Goal: Answer question/provide support

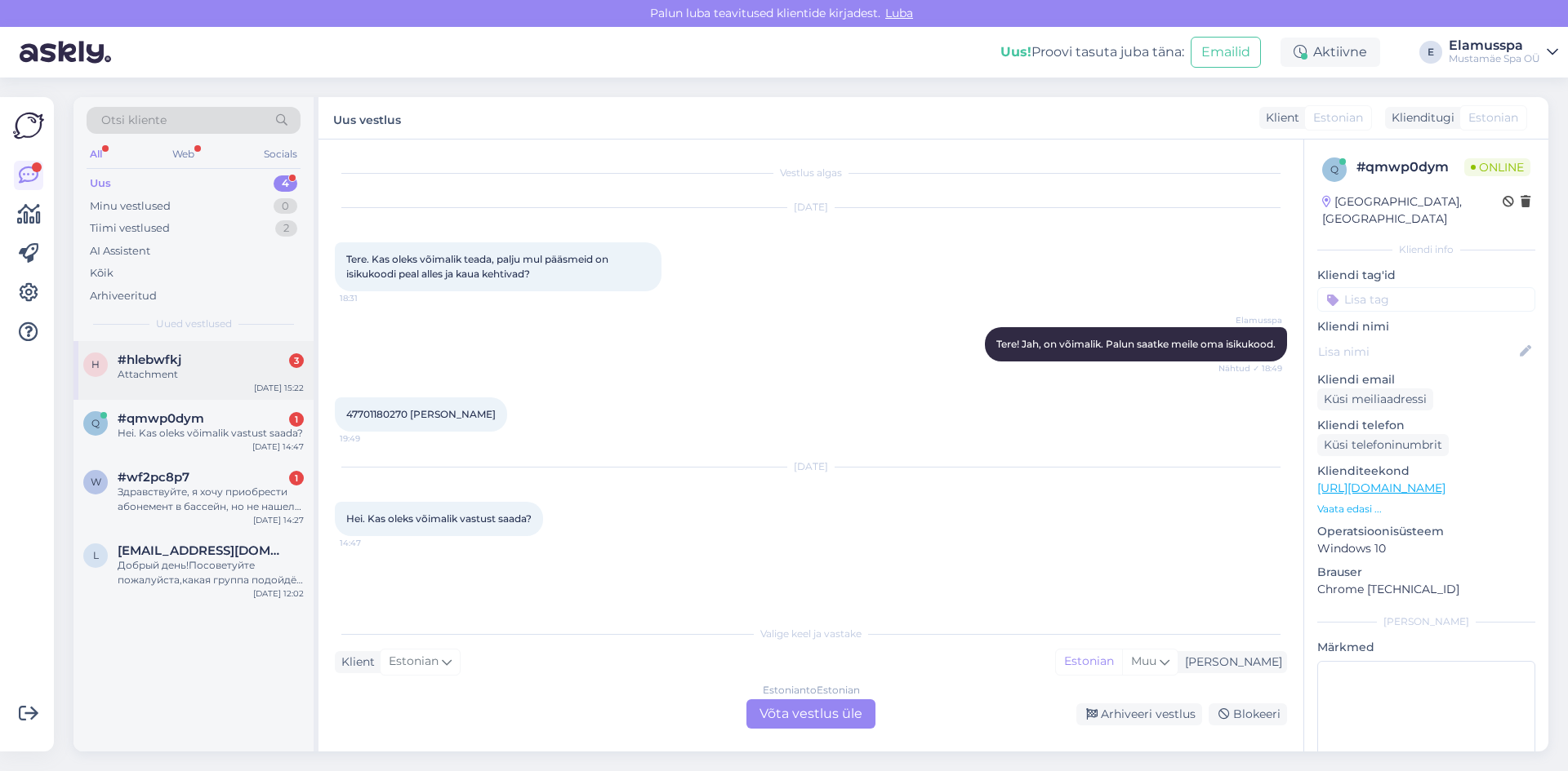
click at [246, 363] on div "#hlebwfkj 3" at bounding box center [211, 360] width 186 height 15
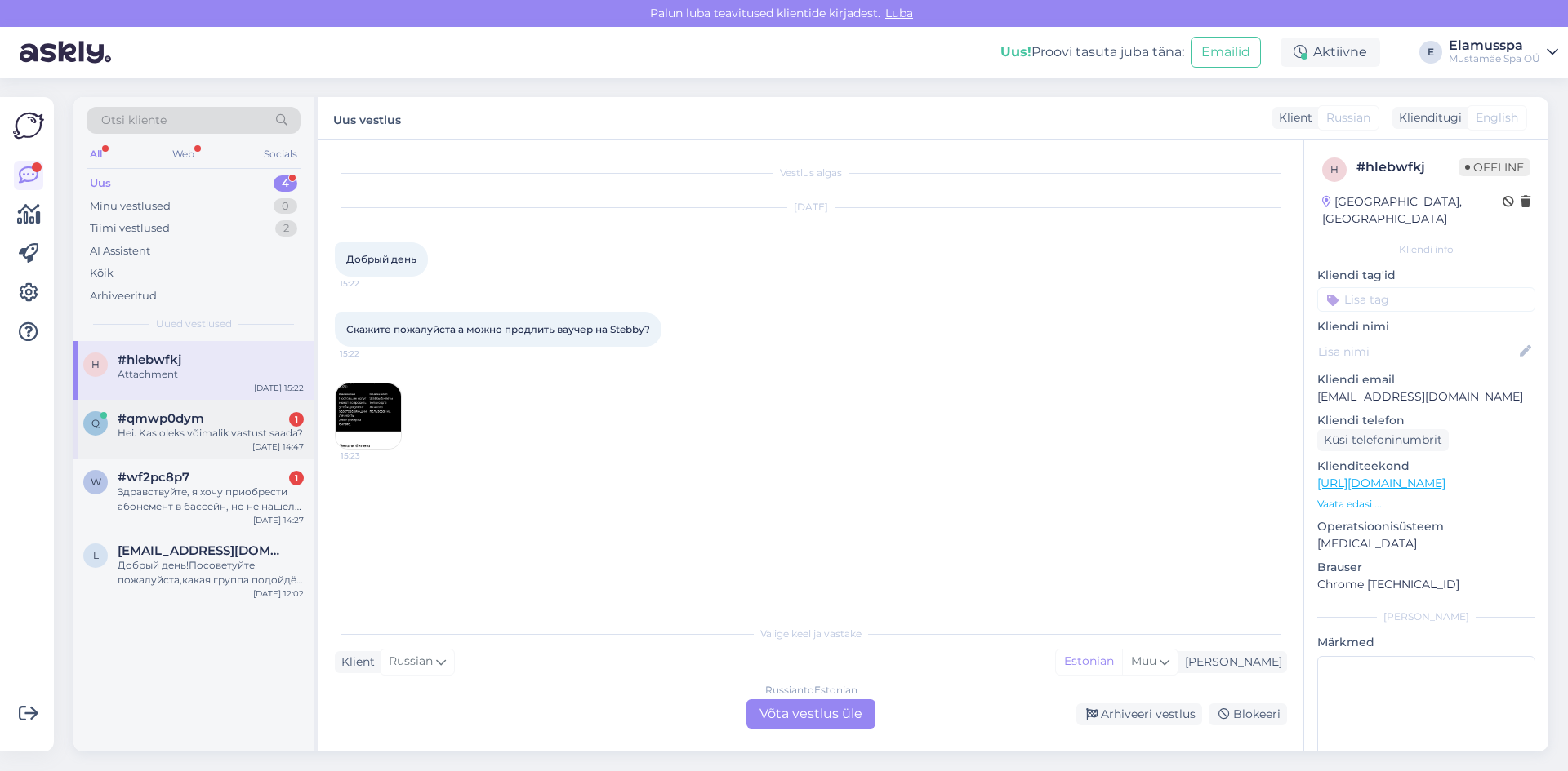
click at [168, 430] on div "Hei. Kas oleks võimalik vastust saada?" at bounding box center [211, 434] width 186 height 15
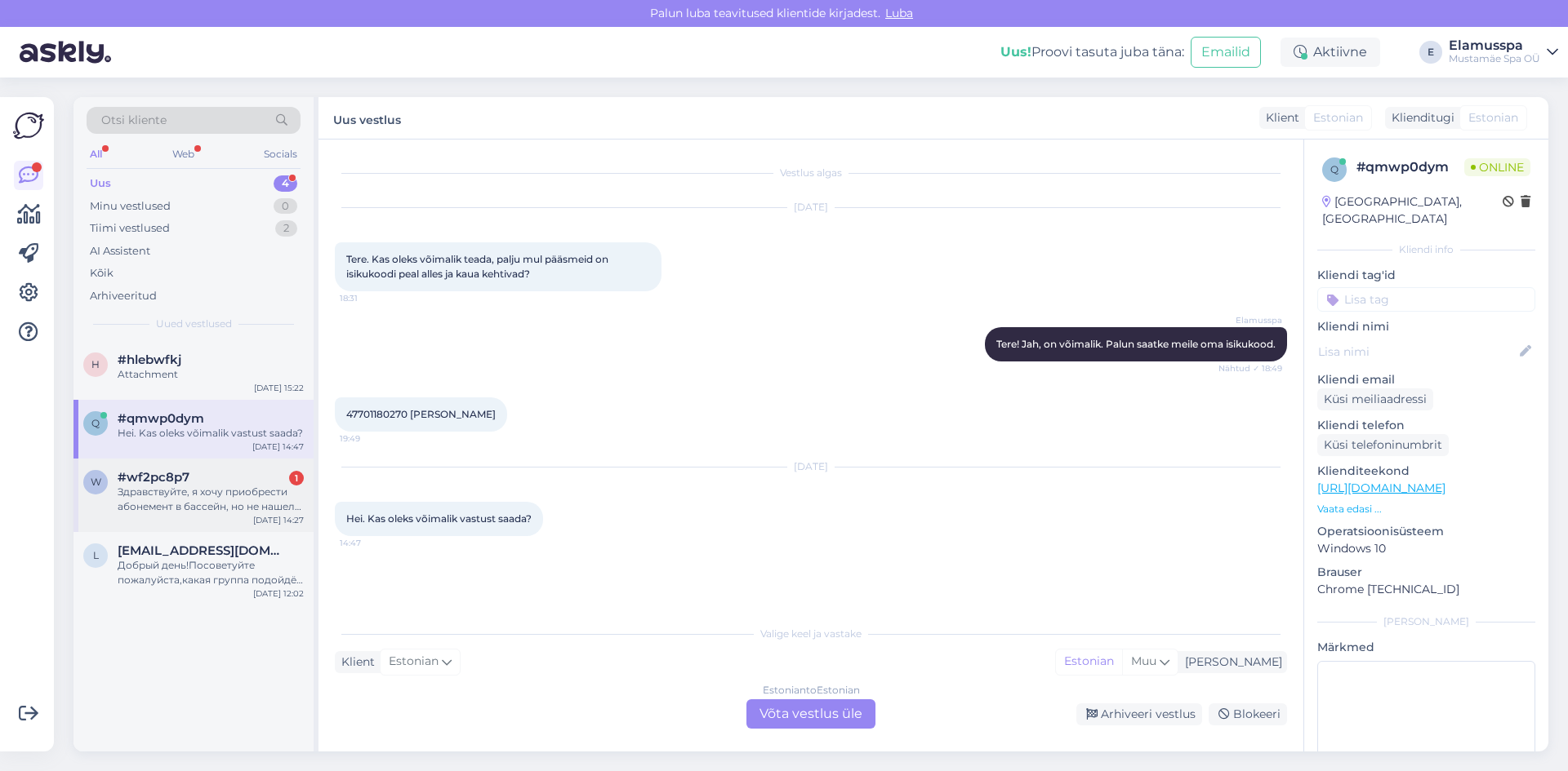
click at [185, 503] on div "Здравствуйте, я хочу приобрести абонемент в бассейн, но не нашел на сайте прави…" at bounding box center [211, 500] width 186 height 30
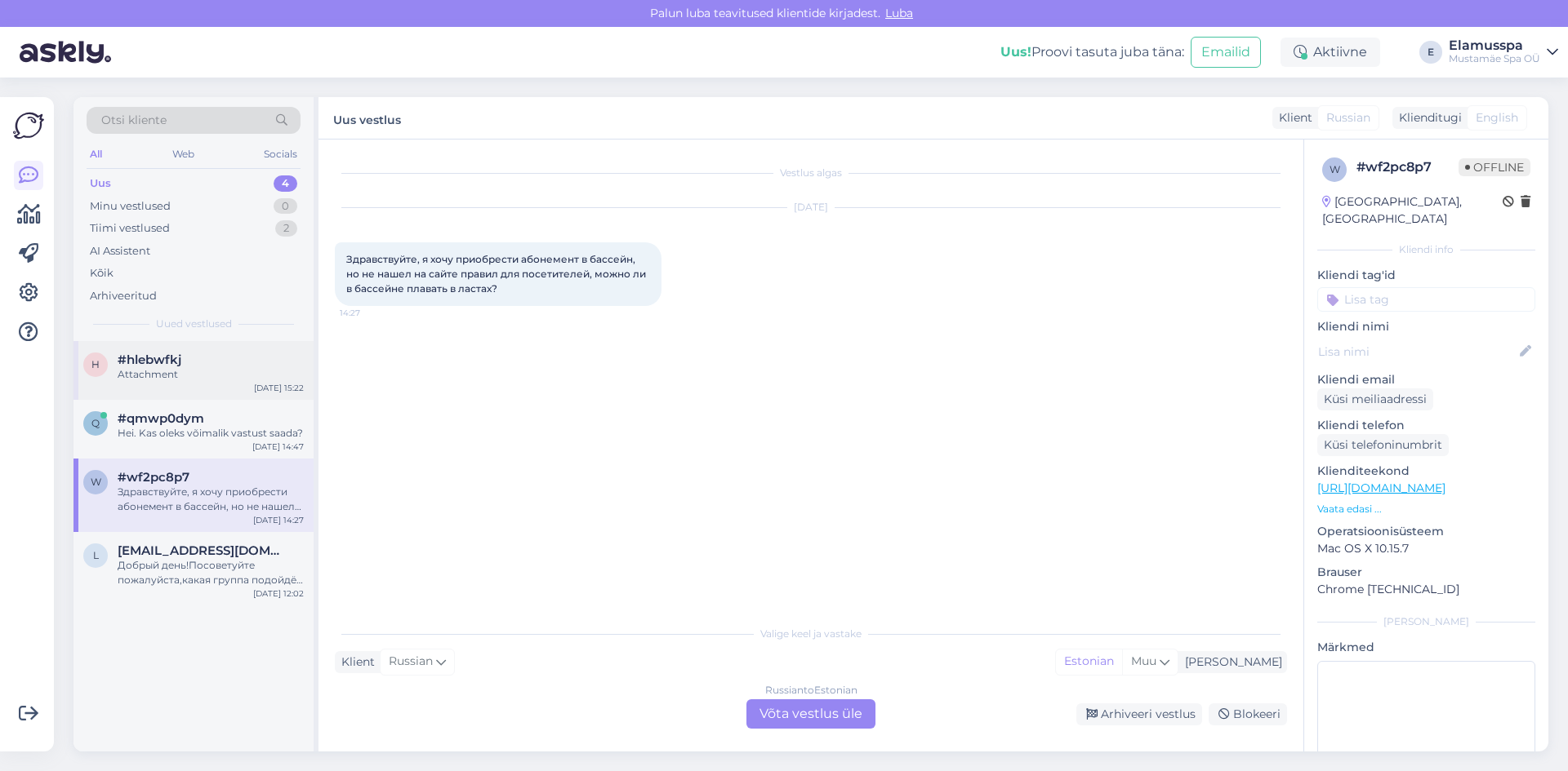
click at [235, 370] on div "Attachment" at bounding box center [211, 374] width 186 height 15
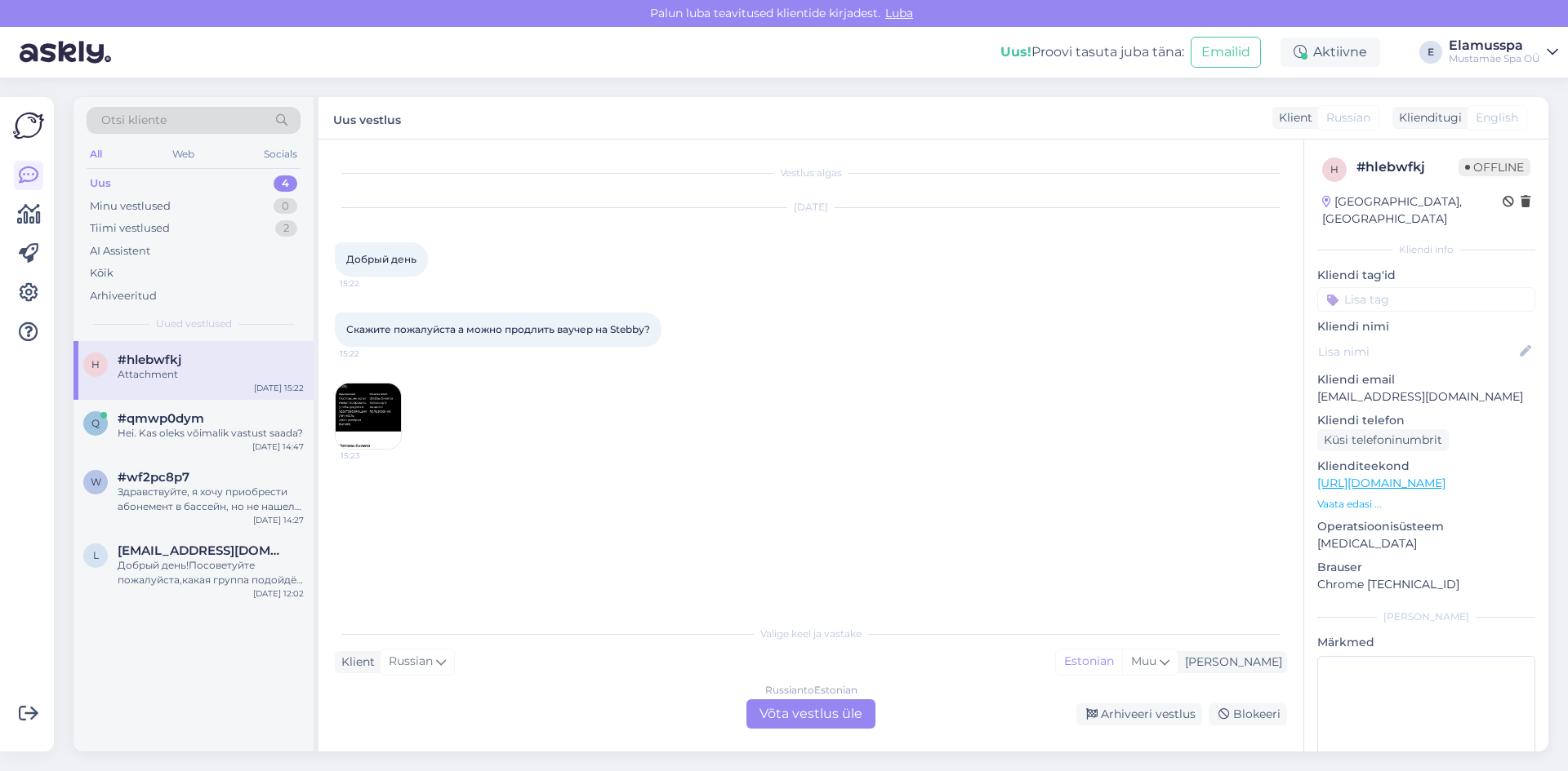
click at [374, 423] on img at bounding box center [368, 416] width 65 height 65
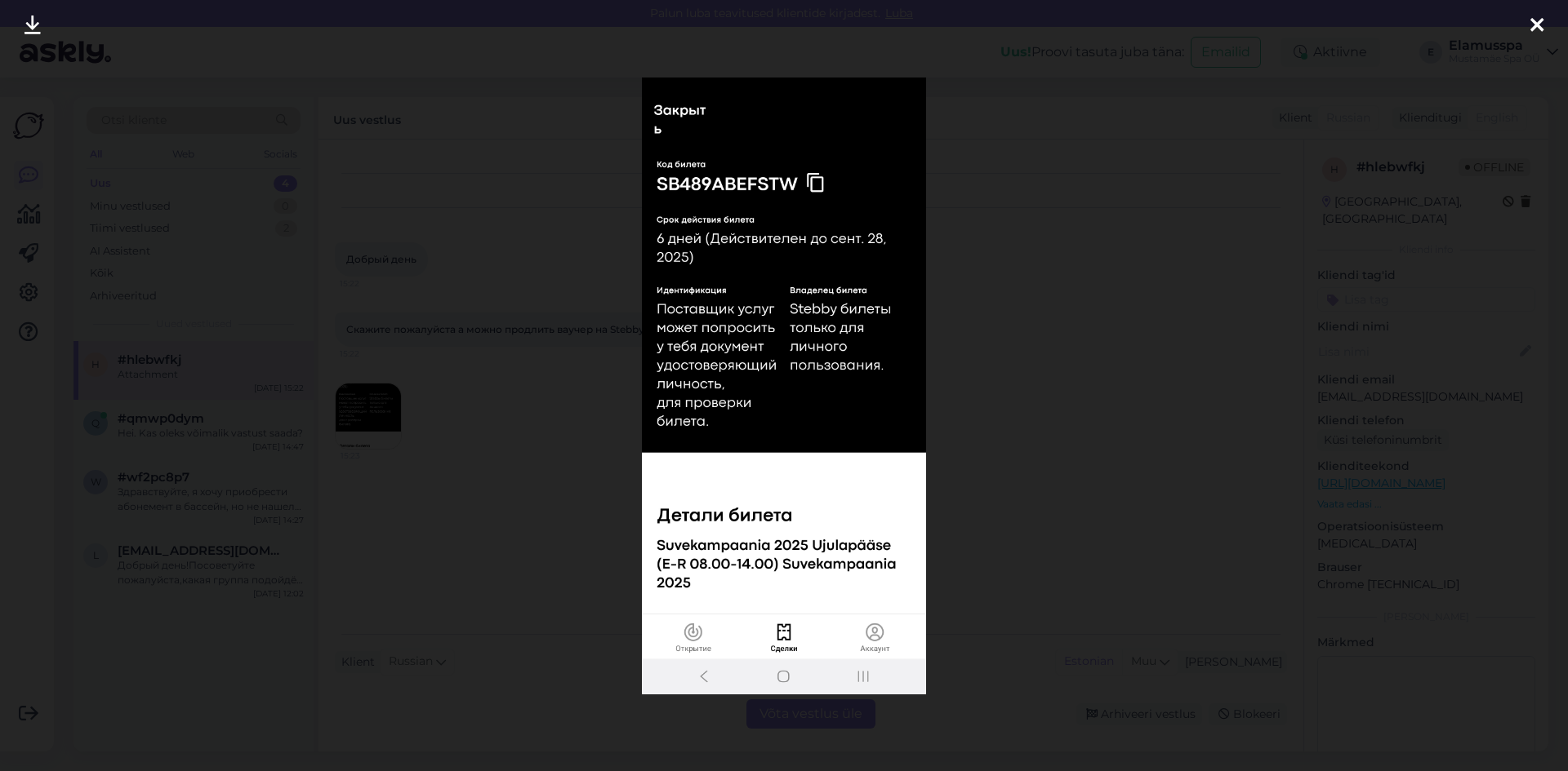
click at [655, 529] on img at bounding box center [784, 386] width 285 height 617
click at [435, 210] on div at bounding box center [784, 386] width 1568 height 771
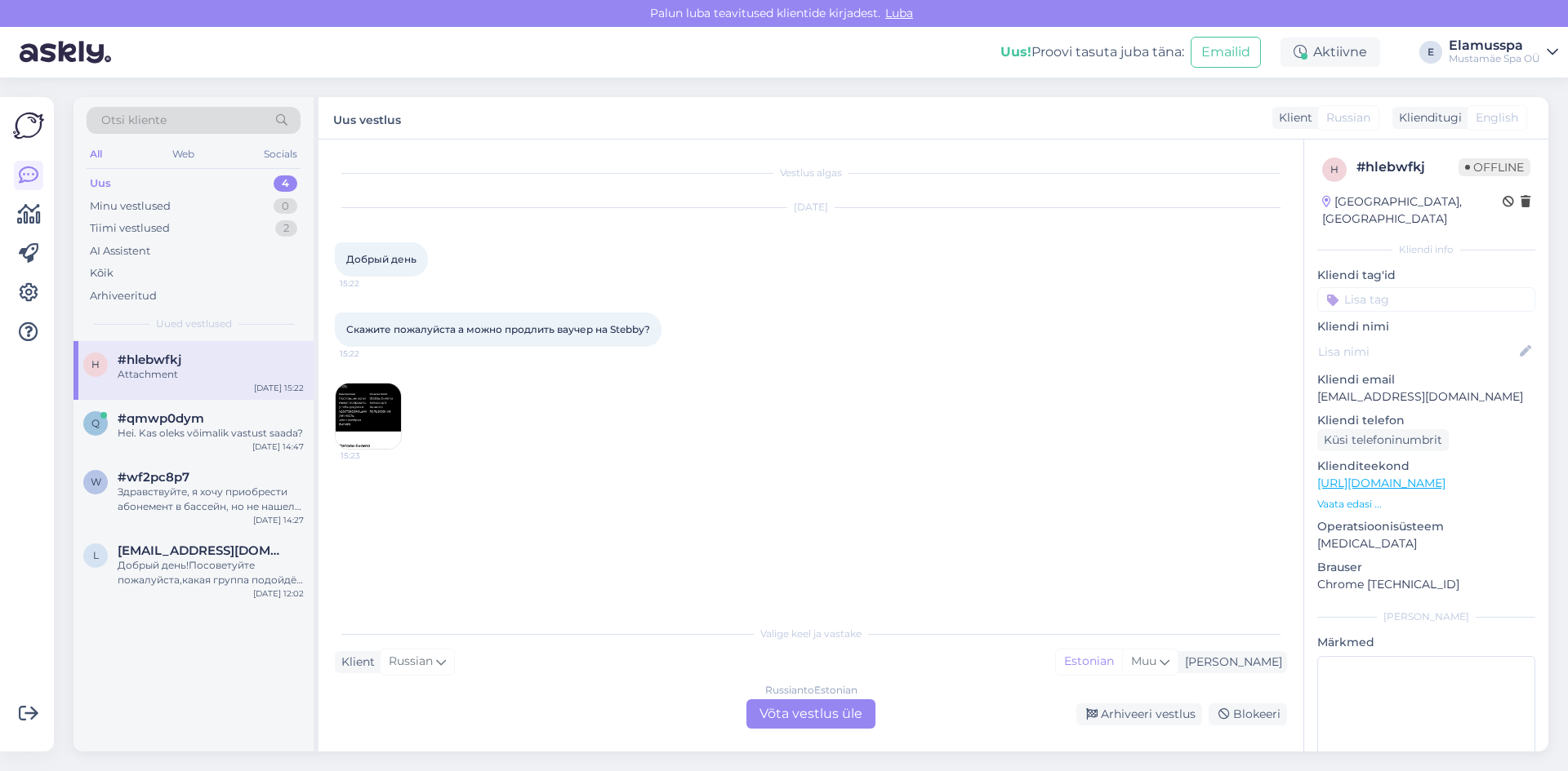
click at [349, 413] on img at bounding box center [368, 416] width 65 height 65
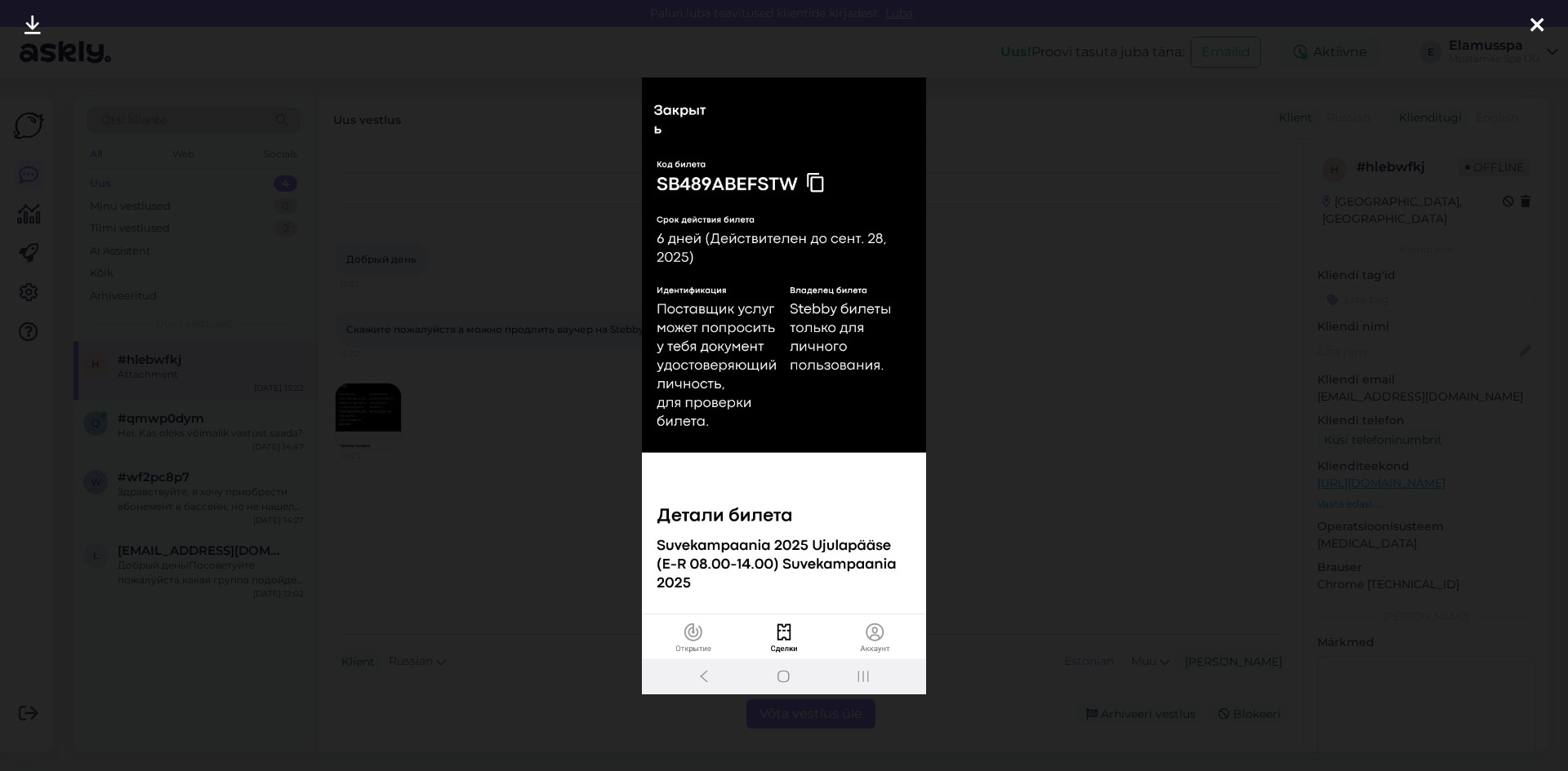
click at [1085, 570] on div at bounding box center [784, 386] width 1568 height 771
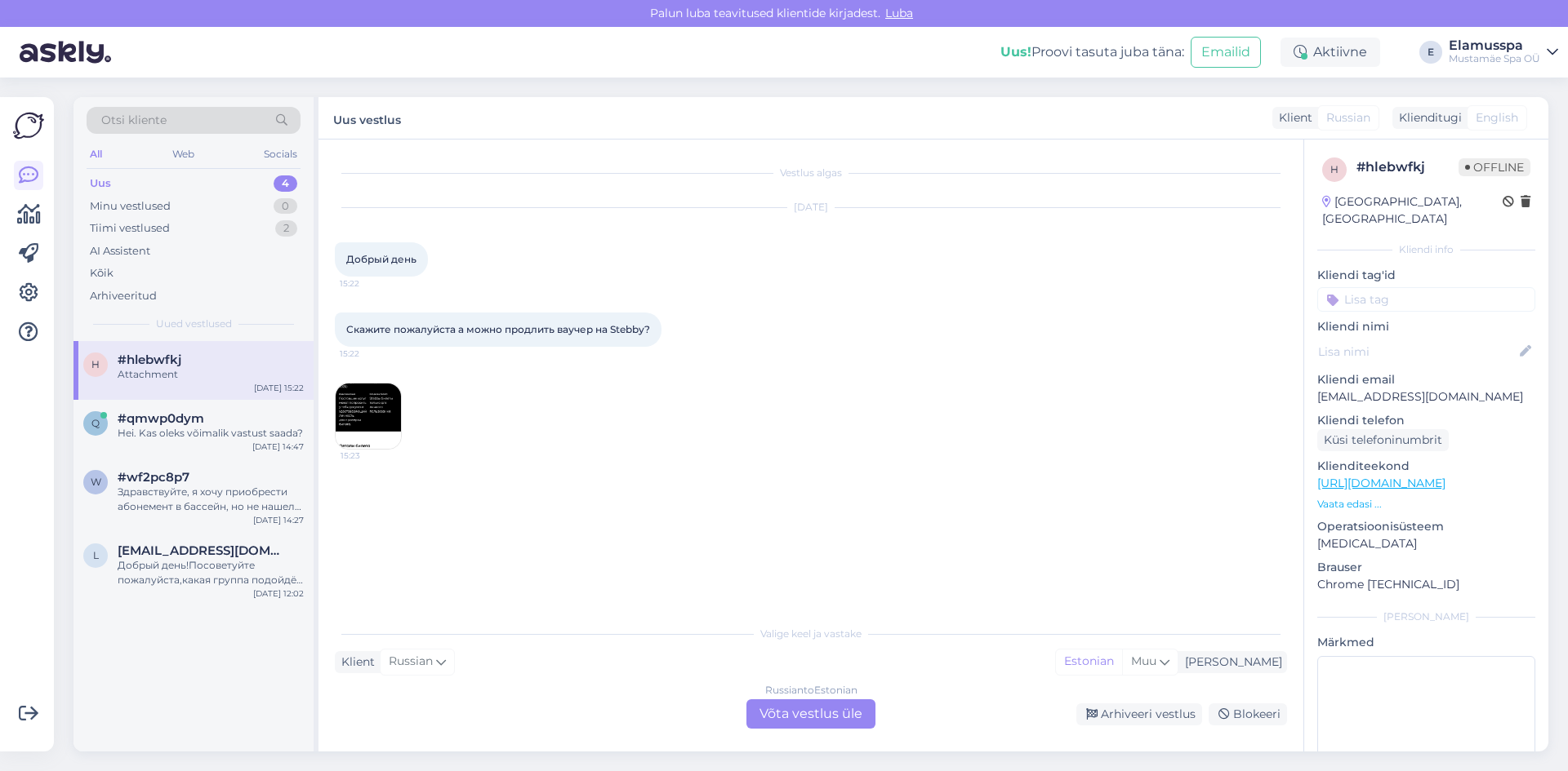
click at [822, 710] on div "Russian to Estonian Võta vestlus üle" at bounding box center [810, 714] width 129 height 30
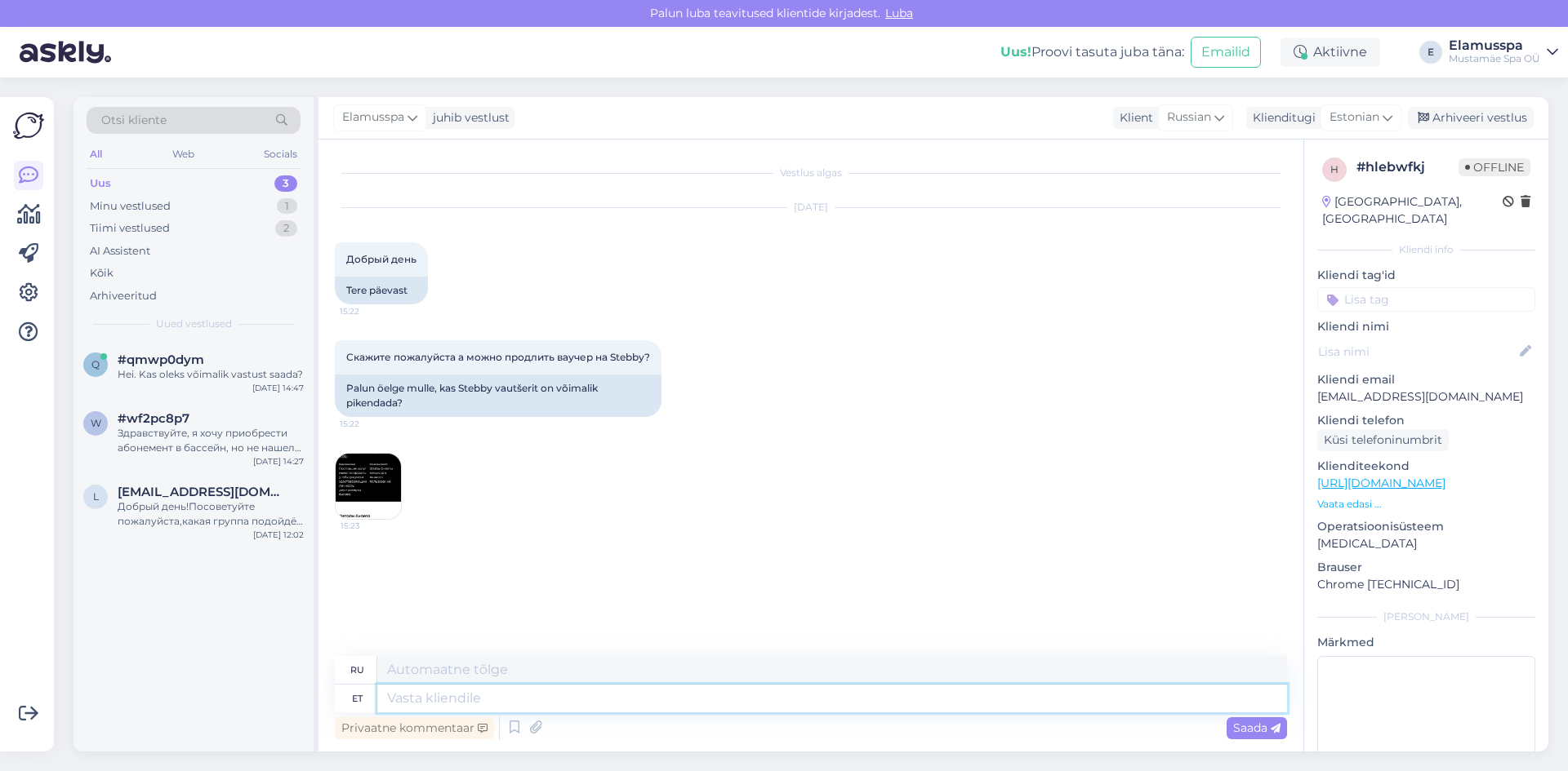
click at [656, 695] on textarea at bounding box center [832, 699] width 910 height 28
type textarea "Tere, pi"
type textarea "Привет,"
type textarea "Tere, pilet o"
type textarea "Привет, билет"
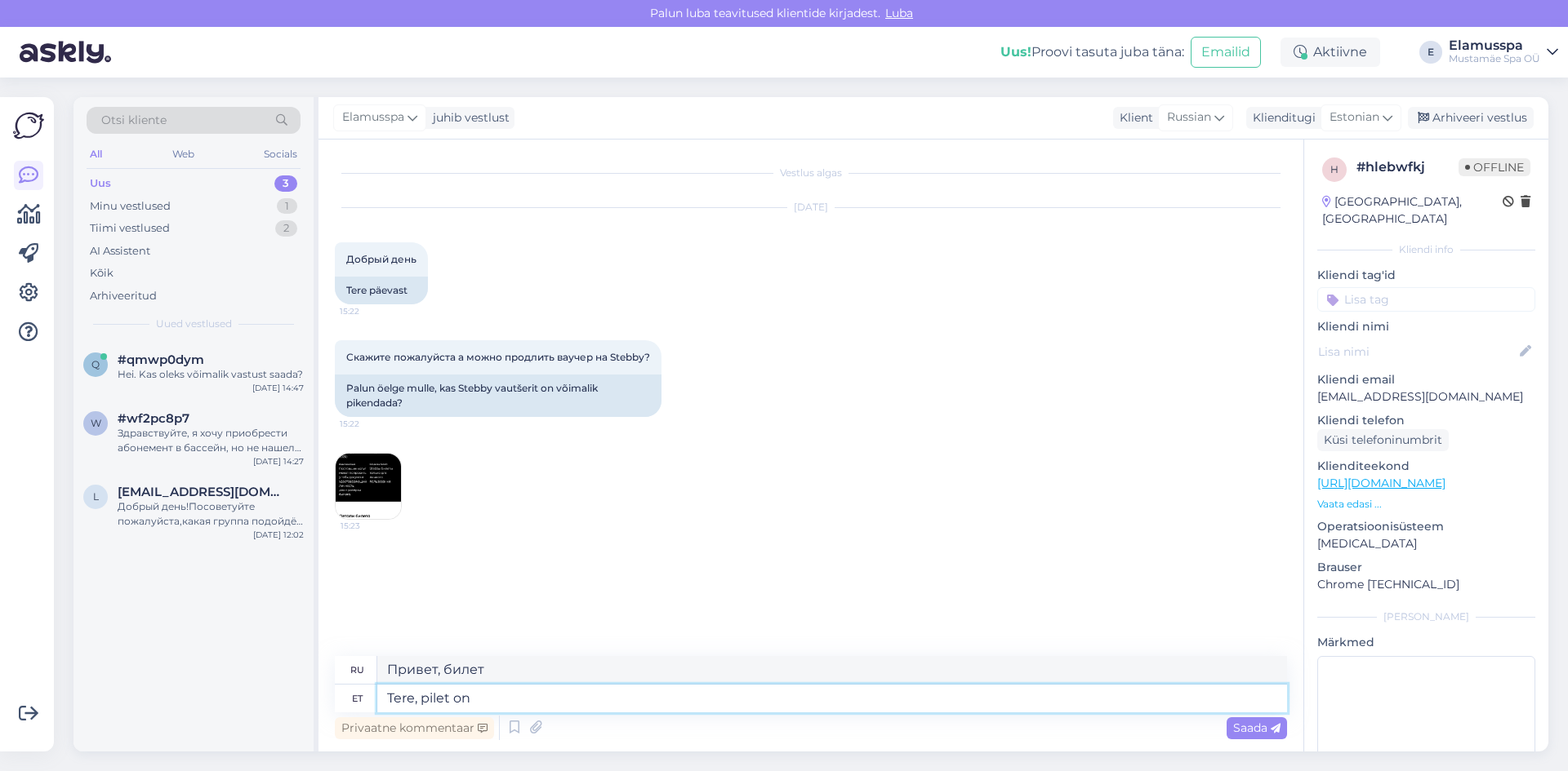
type textarea "Tere, pilet on p"
type textarea "Здравствуйте, у меня есть билет."
type textarea "Tere, pilet on pikendatud"
type textarea "Здравствуйте, билет продлен."
type textarea "Tere, pilet on pikendatud kuu v"
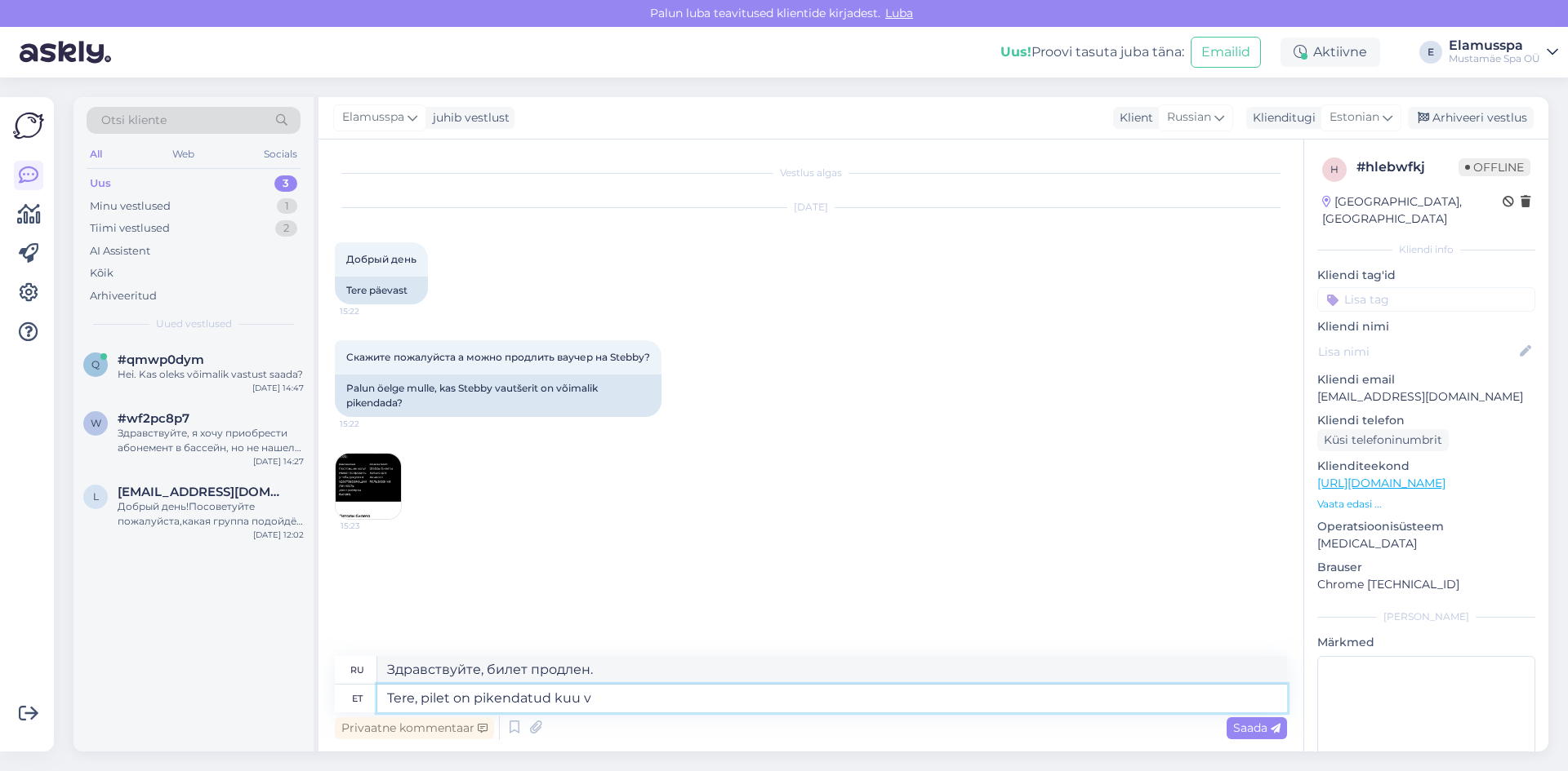
type textarea "Здравствуйте, билет продлен на месяц."
type textarea "Tere, pilet on pikendatud kuu võrra."
click at [1238, 723] on span "Saada" at bounding box center [1257, 728] width 47 height 15
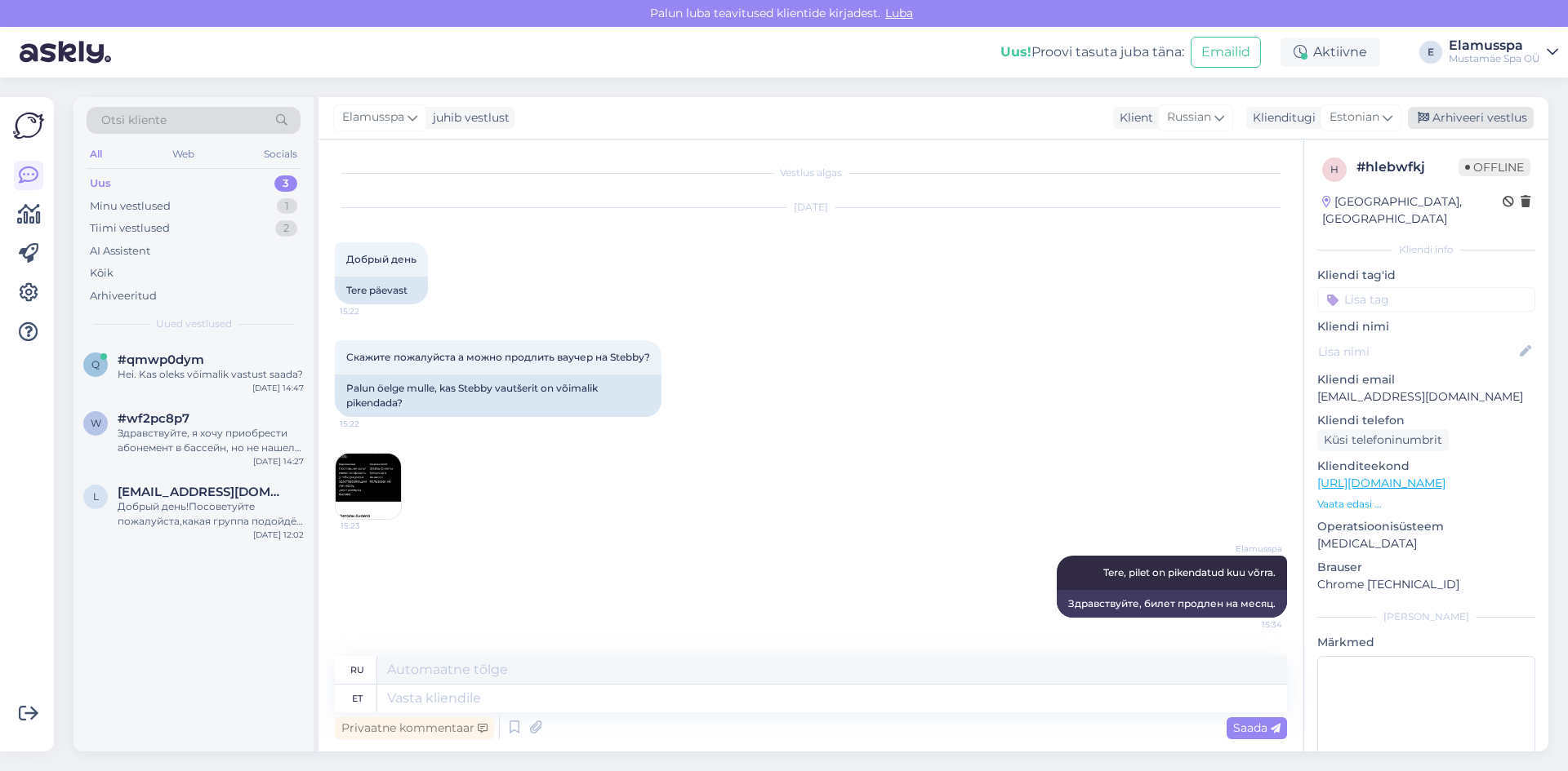
click at [1483, 120] on div "Arhiveeri vestlus" at bounding box center [1470, 118] width 125 height 22
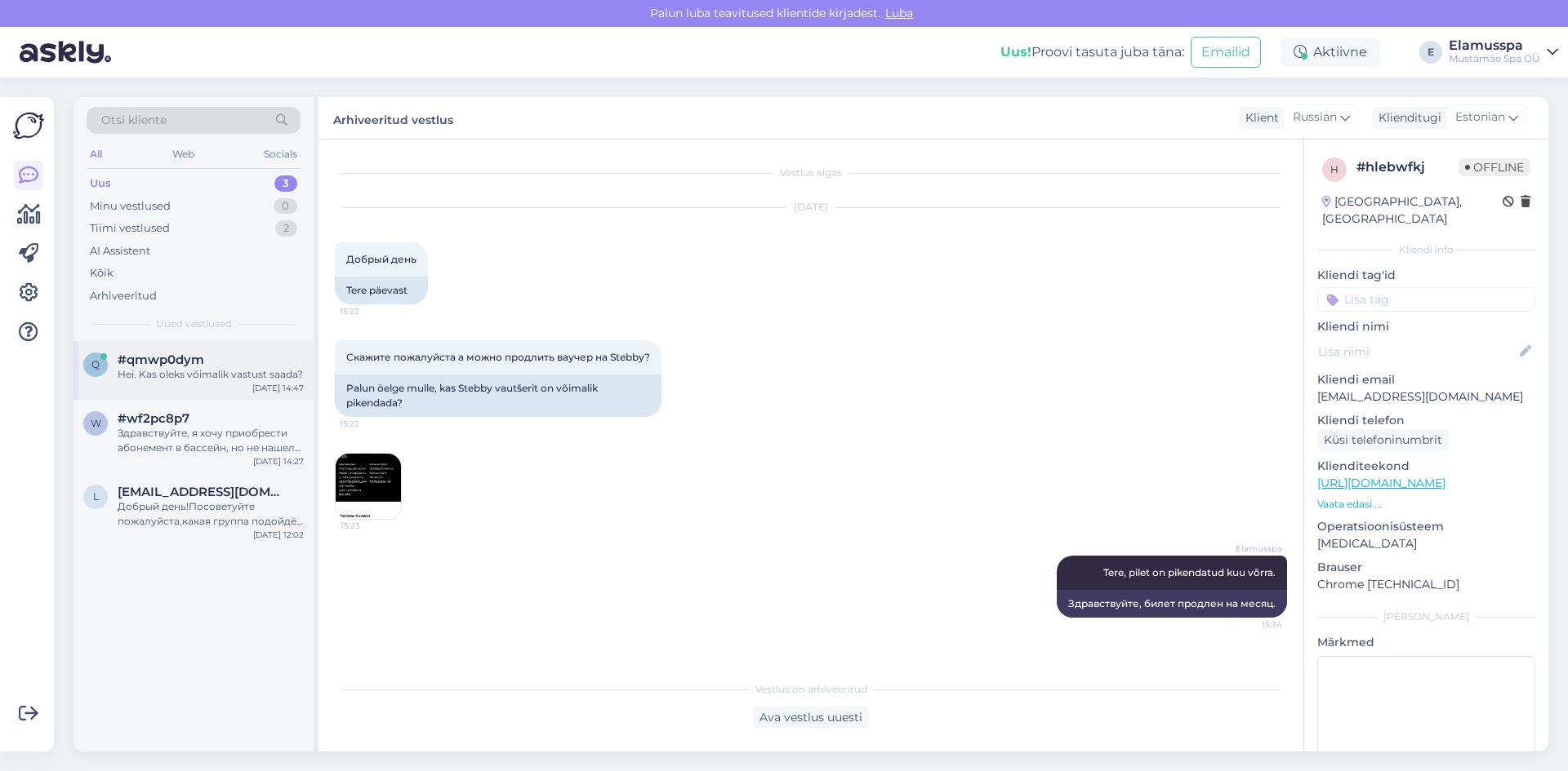
click at [256, 366] on div "#qmwp0dym" at bounding box center [211, 360] width 186 height 15
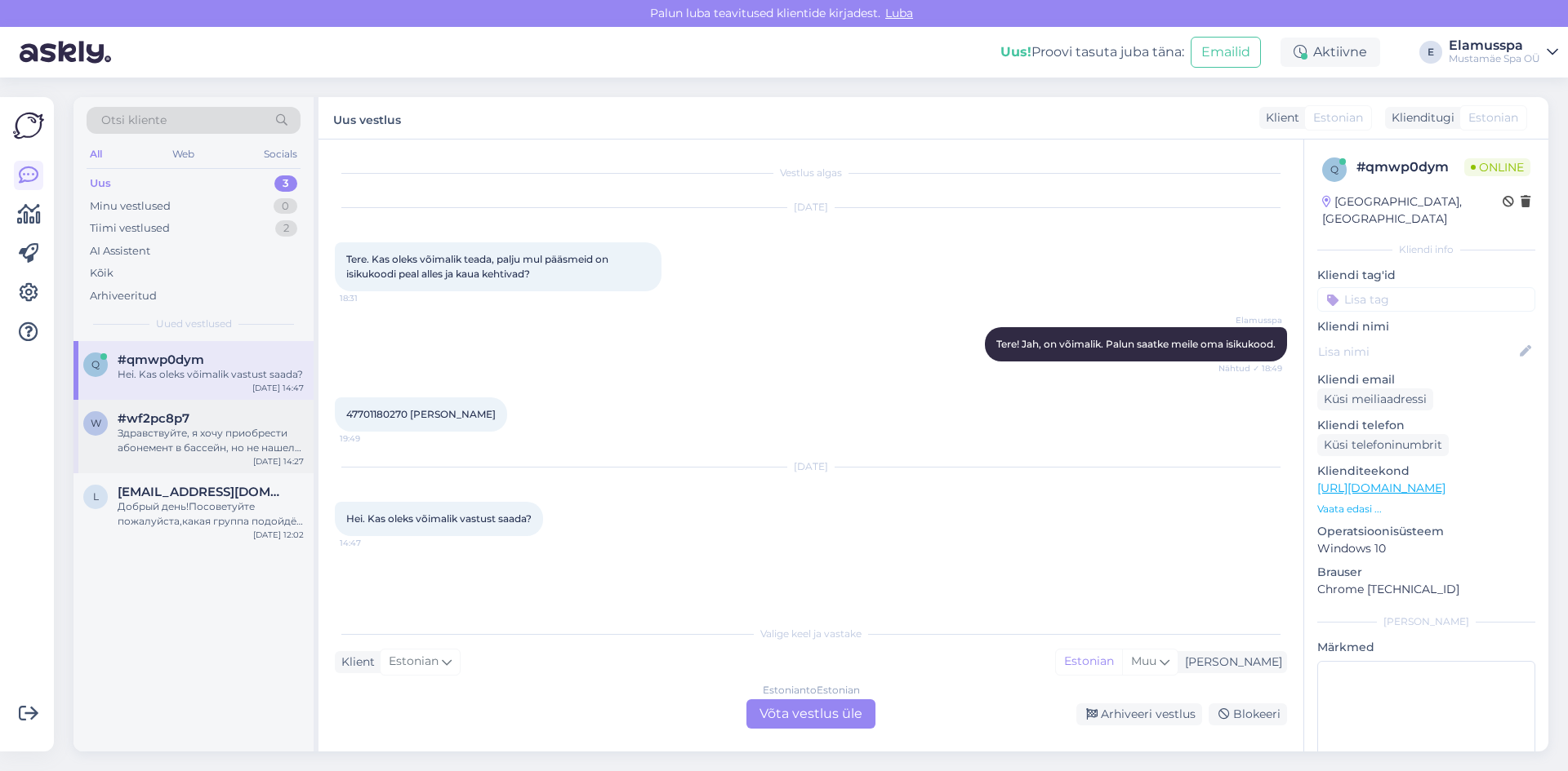
click at [218, 460] on div "w #wf2pc8p7 Здравствуйте, я хочу приобрести абонемент в бассейн, но не нашел на…" at bounding box center [193, 437] width 240 height 73
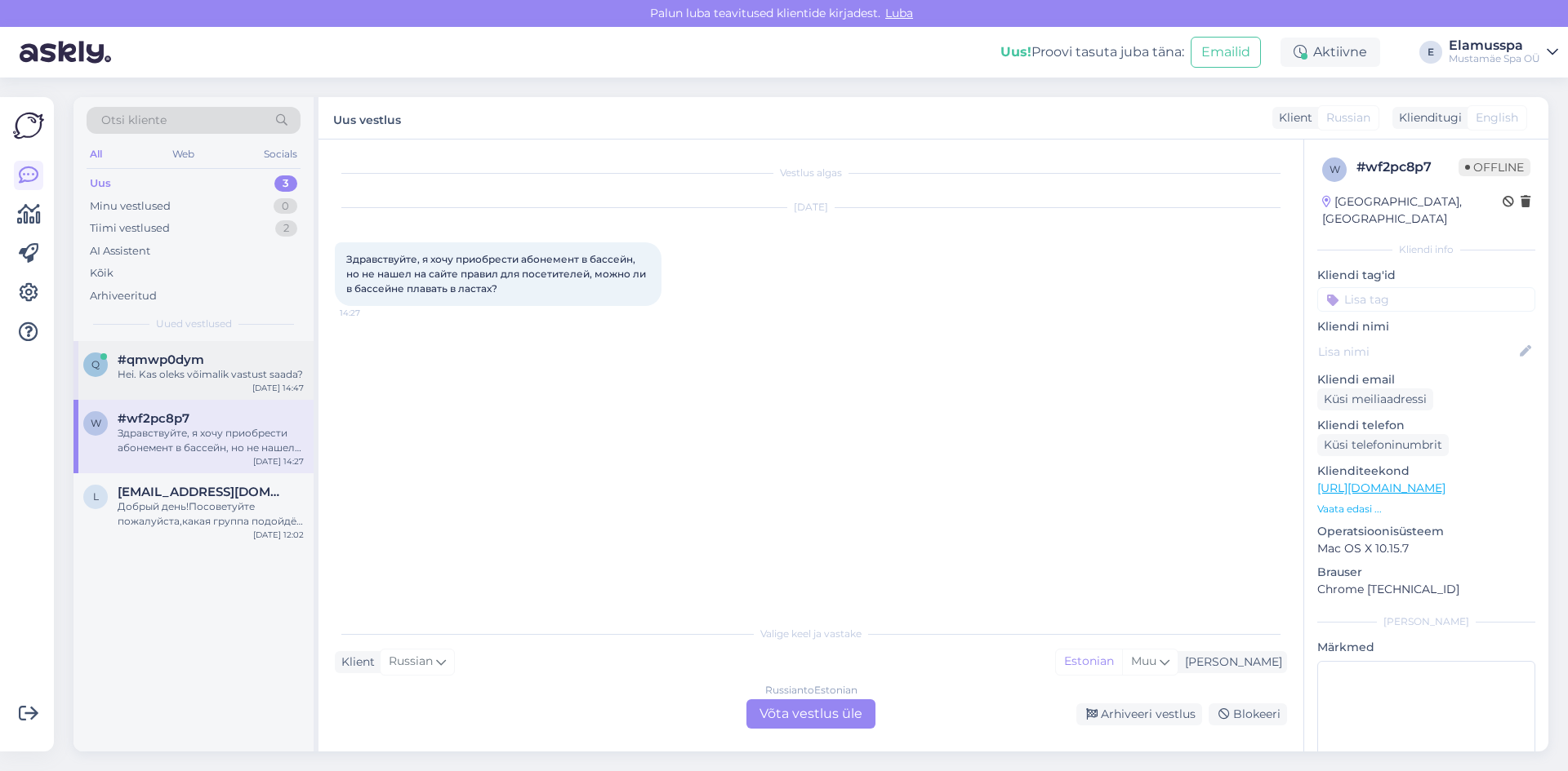
click at [220, 367] on div "#qmwp0dym" at bounding box center [211, 360] width 186 height 15
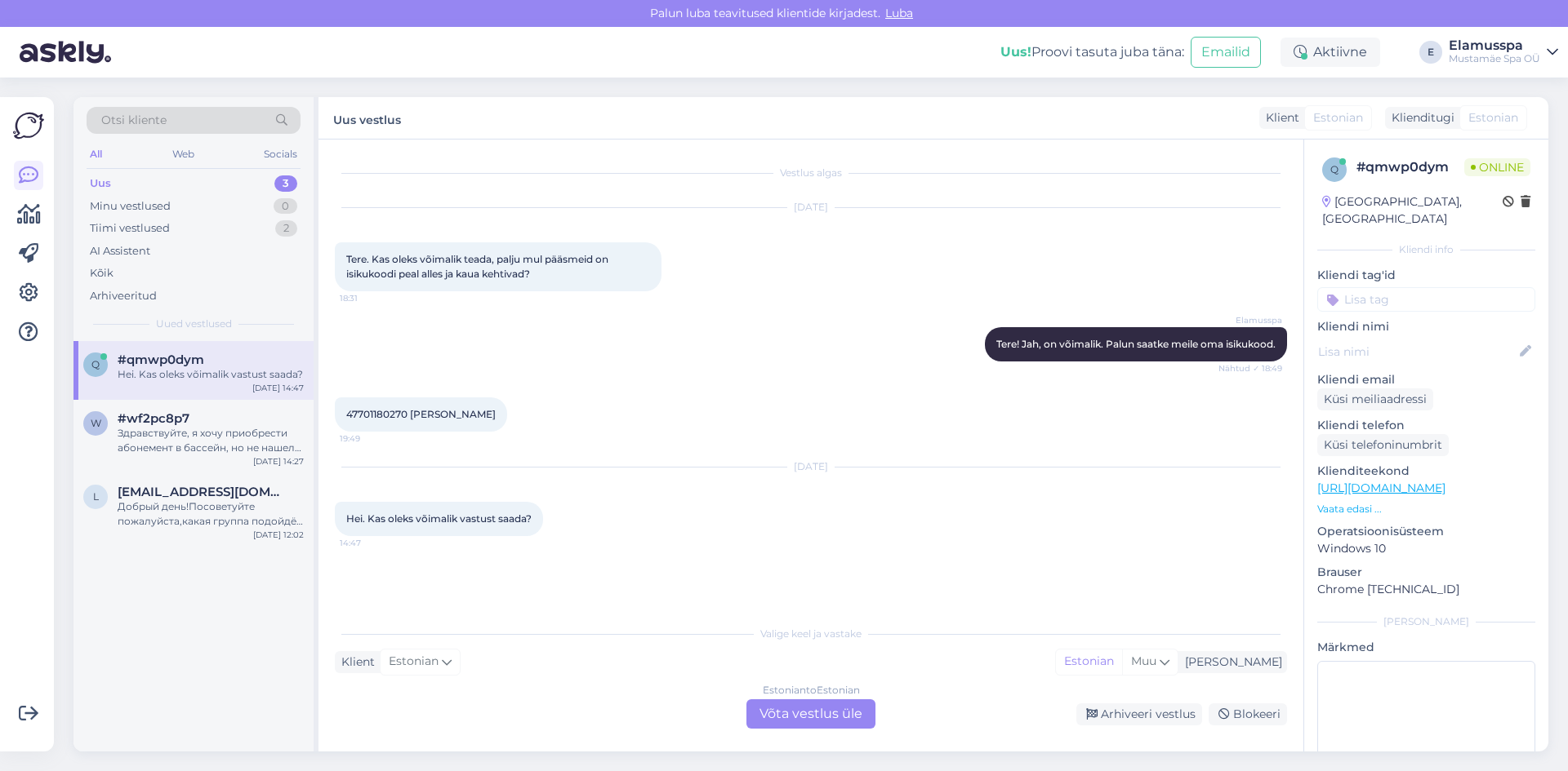
click at [837, 731] on div "Vestlus algas [DATE] Tere. Kas oleks võimalik teada, palju mul pääsmeid on isik…" at bounding box center [811, 445] width 985 height 612
click at [837, 721] on div "Estonian to Estonian Võta vestlus üle" at bounding box center [810, 714] width 129 height 30
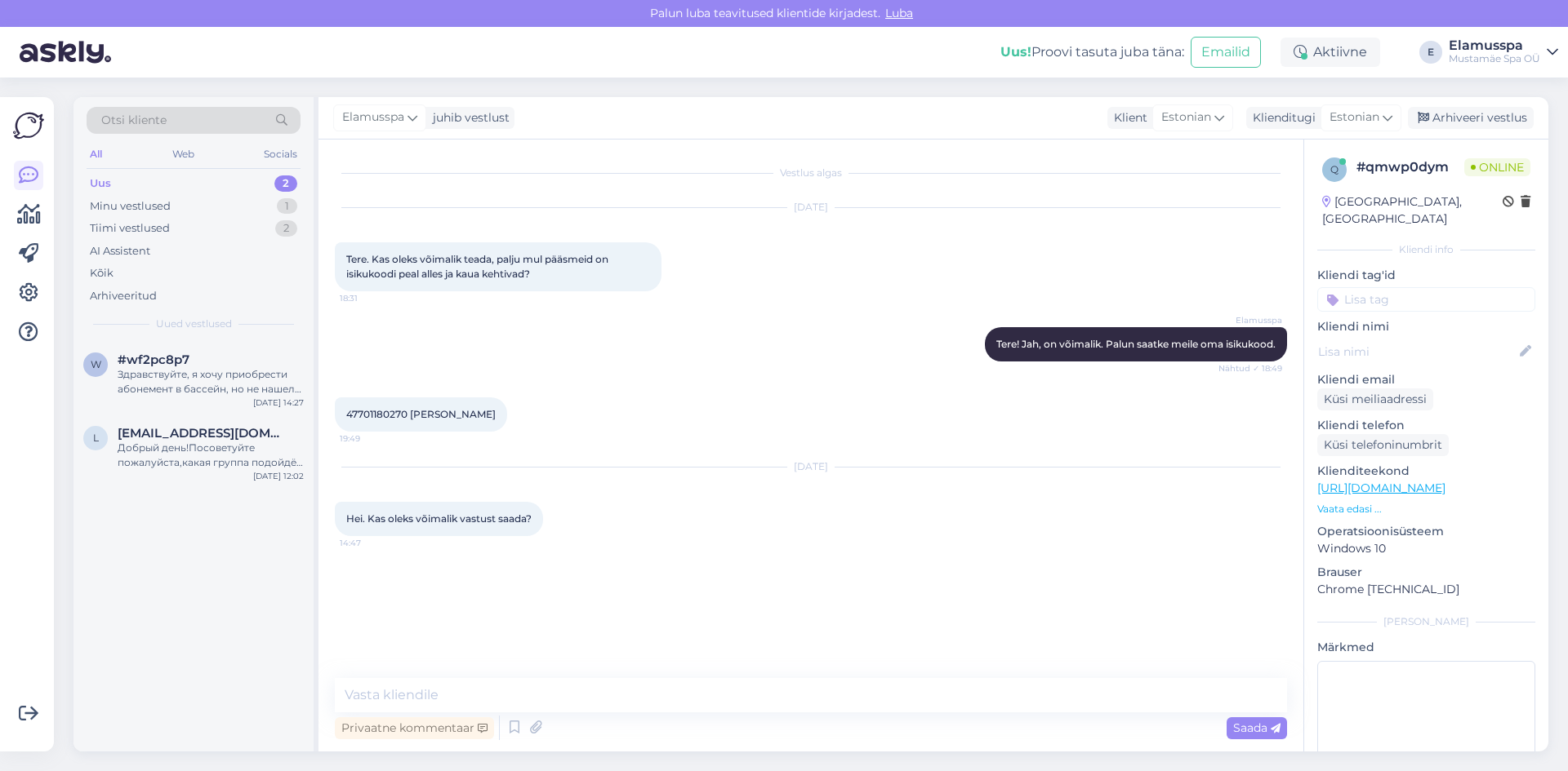
click at [629, 669] on div "Vestlus algas [DATE] Tere. Kas oleks võimalik teada, palju mul pääsmeid on isik…" at bounding box center [811, 445] width 985 height 612
click at [610, 687] on textarea at bounding box center [810, 695] width 952 height 34
type textarea "Tere, 8 korda ja kehtivad kuni [DATE]"
click at [1228, 722] on div "Saada" at bounding box center [1257, 728] width 60 height 22
click at [1477, 114] on div "Arhiveeri vestlus" at bounding box center [1470, 118] width 125 height 22
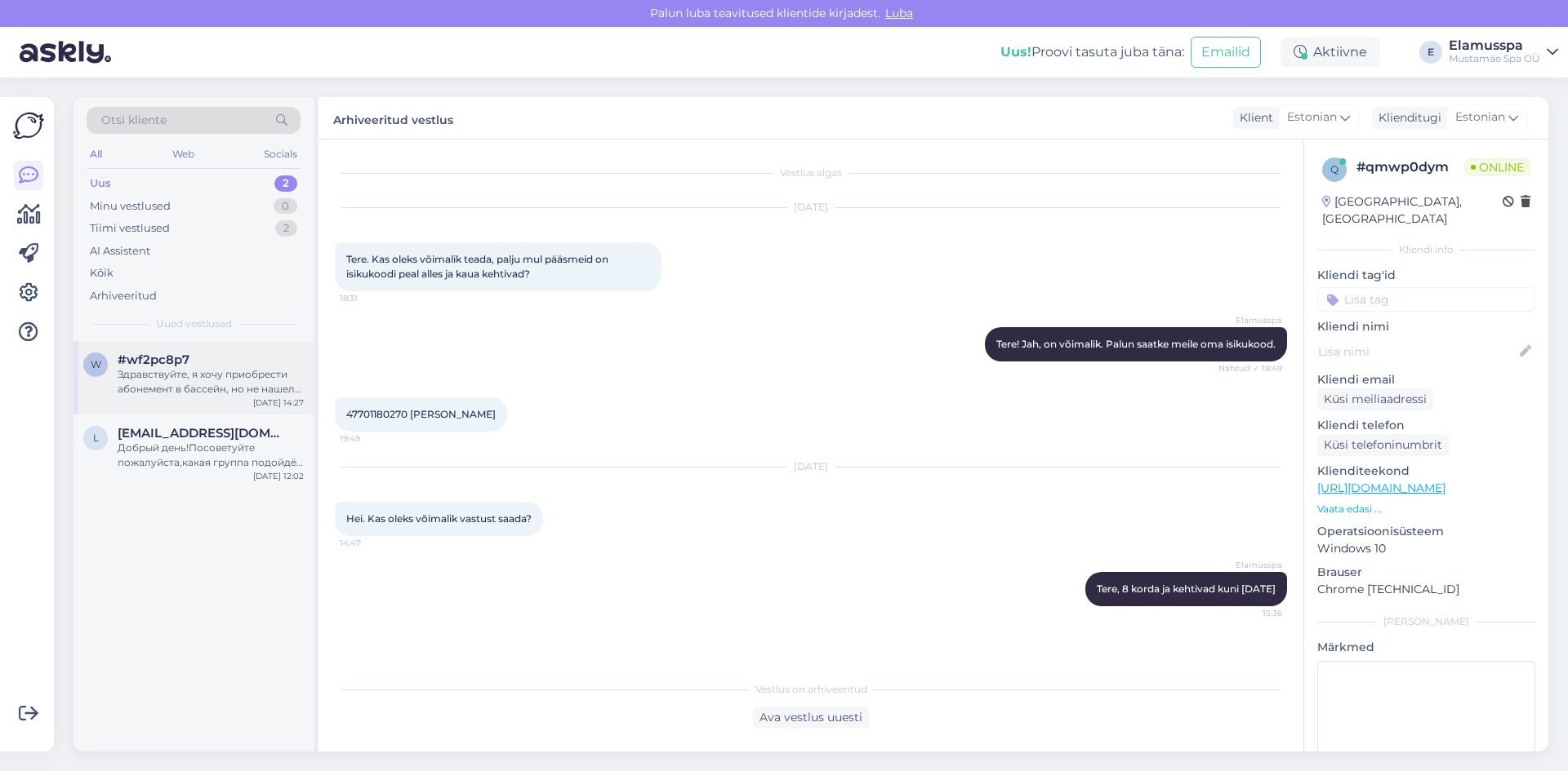
click at [217, 399] on div "w #wf2pc8p7 Здравствуйте, я хочу приобрести абонемент в бассейн, но не нашел на…" at bounding box center [193, 377] width 240 height 73
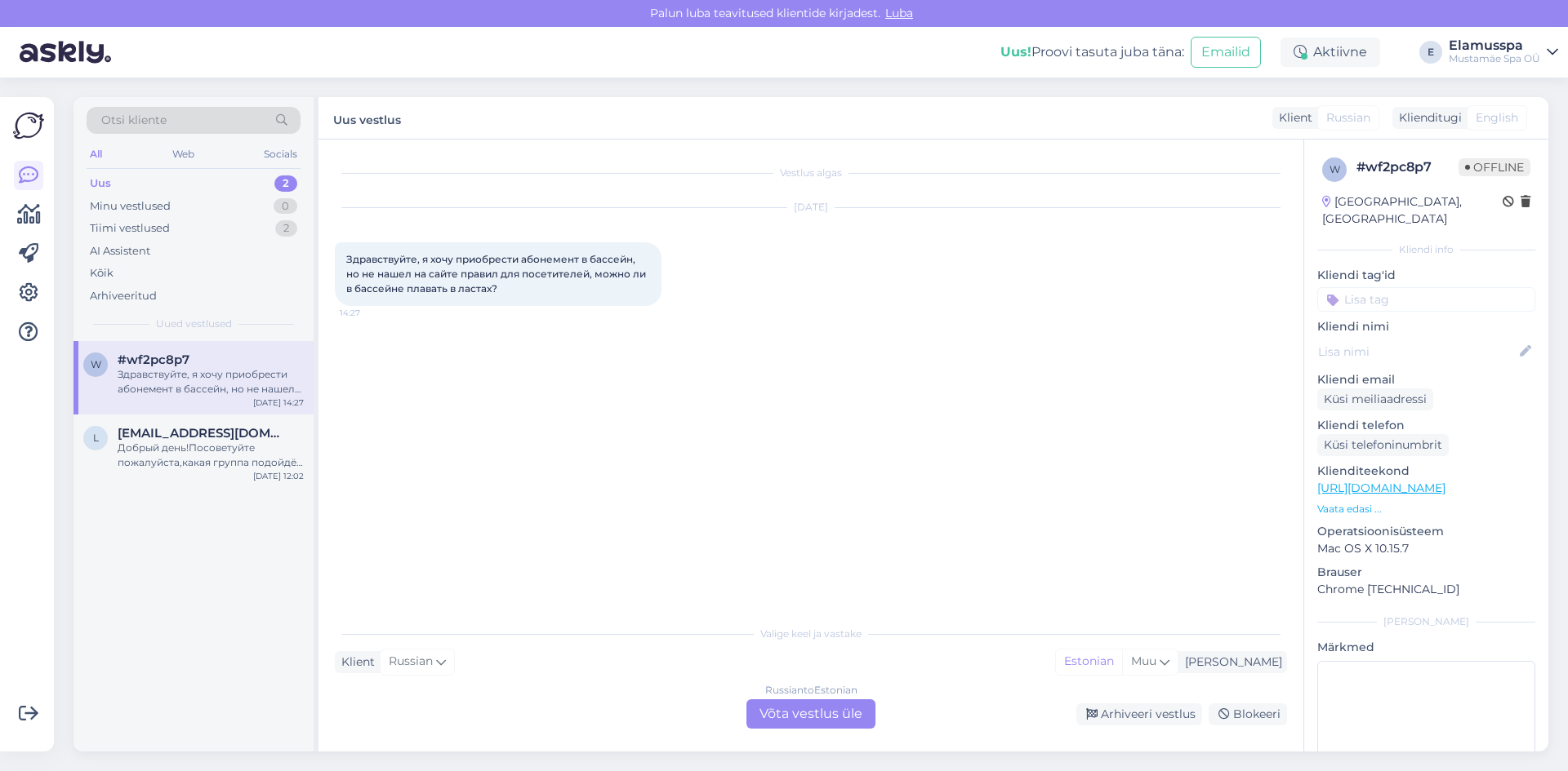
click at [600, 477] on div "Vestlus algas [DATE] Здравствуйте, я хочу приобрести абонемент в бассейн, но не…" at bounding box center [818, 379] width 967 height 447
click at [771, 706] on div "Russian to Estonian Võta vestlus üle" at bounding box center [810, 714] width 129 height 30
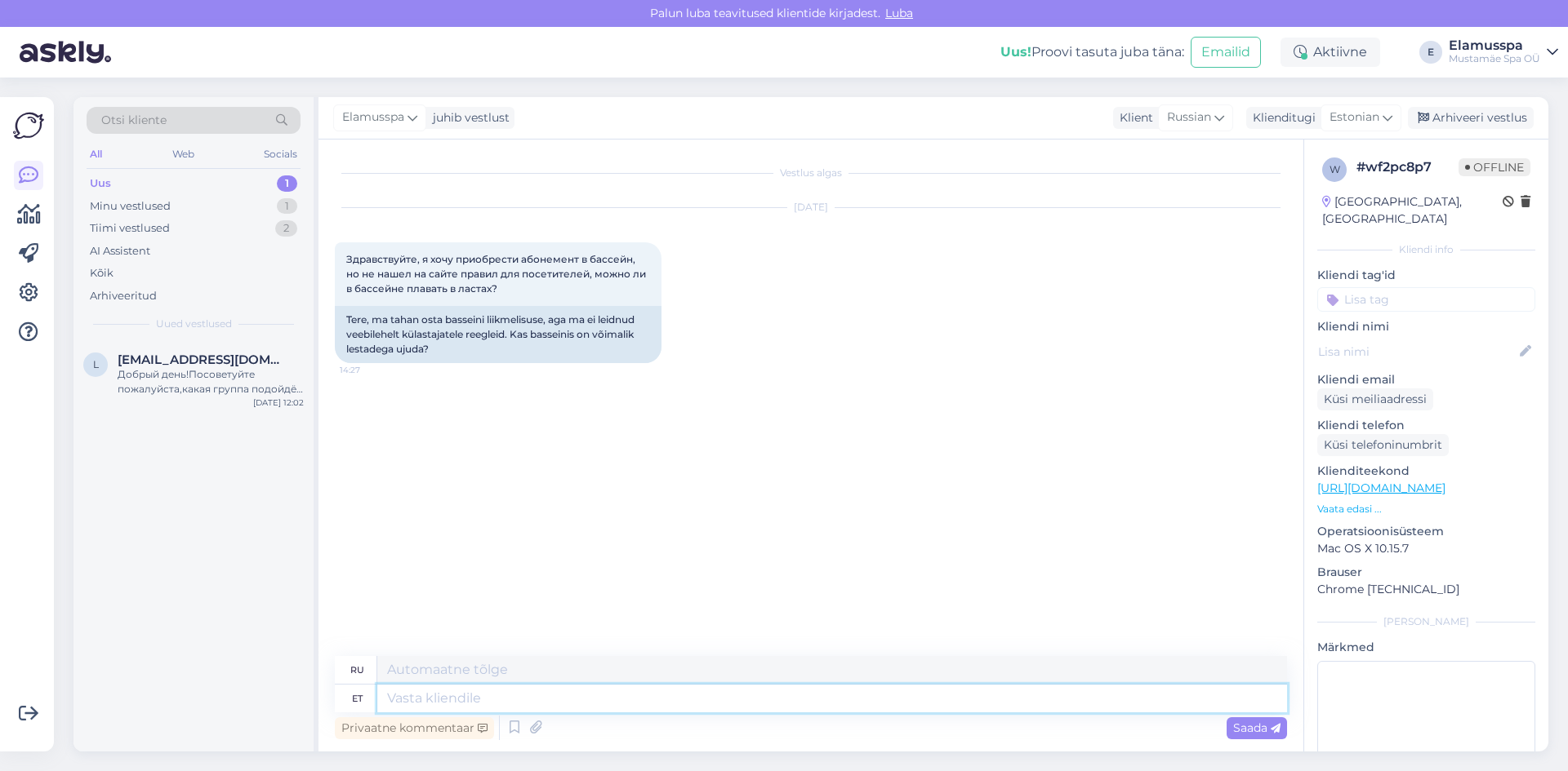
click at [771, 706] on textarea at bounding box center [832, 699] width 910 height 28
type textarea "Здравств"
type textarea "Привет"
type textarea "Здравствуйте, да"
type textarea "Привет,"
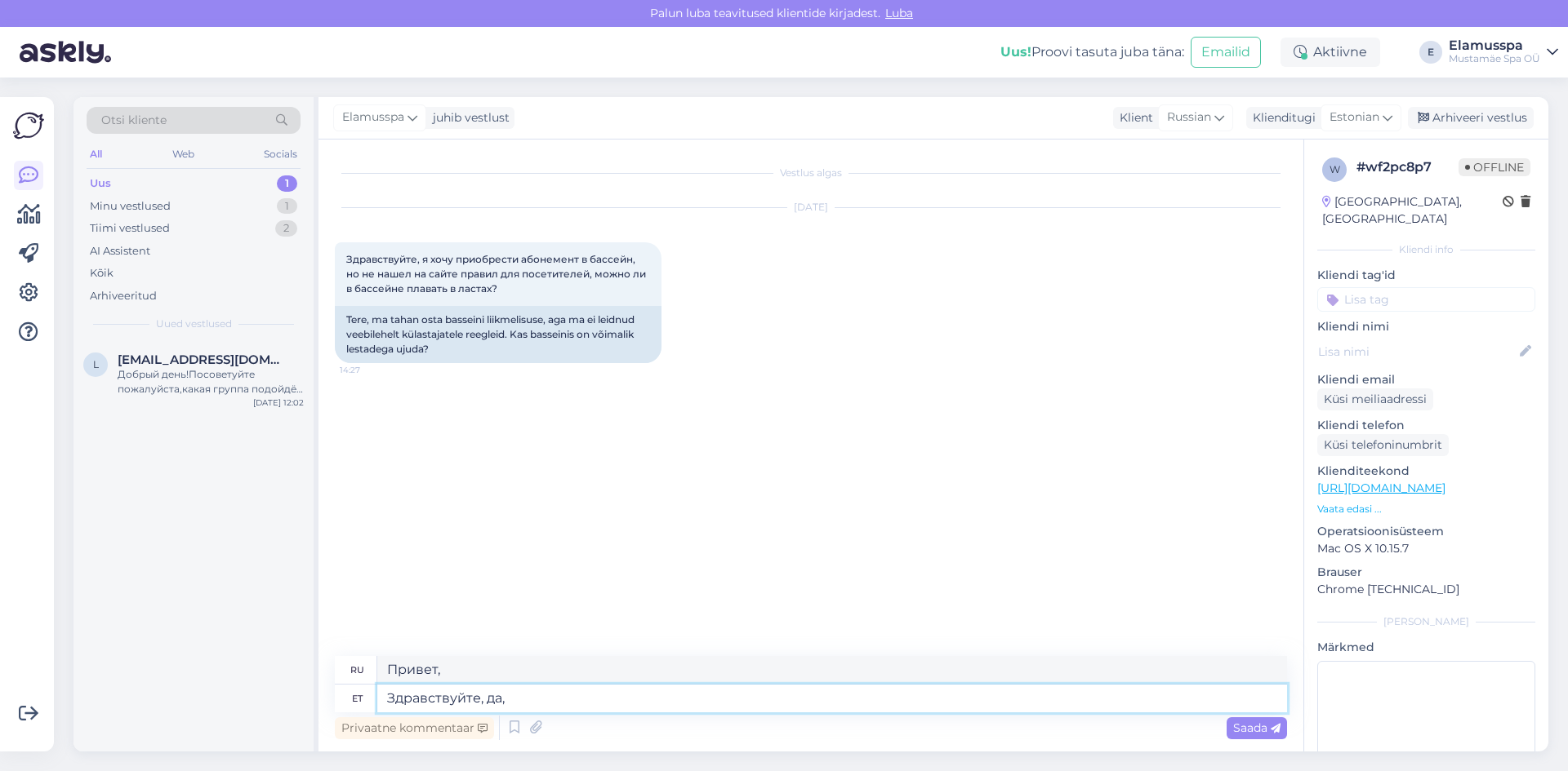
type textarea "Здравствуйте, да, о"
type textarea "Здравствуйте, да,"
type textarea "Здравствуйте, да, можно."
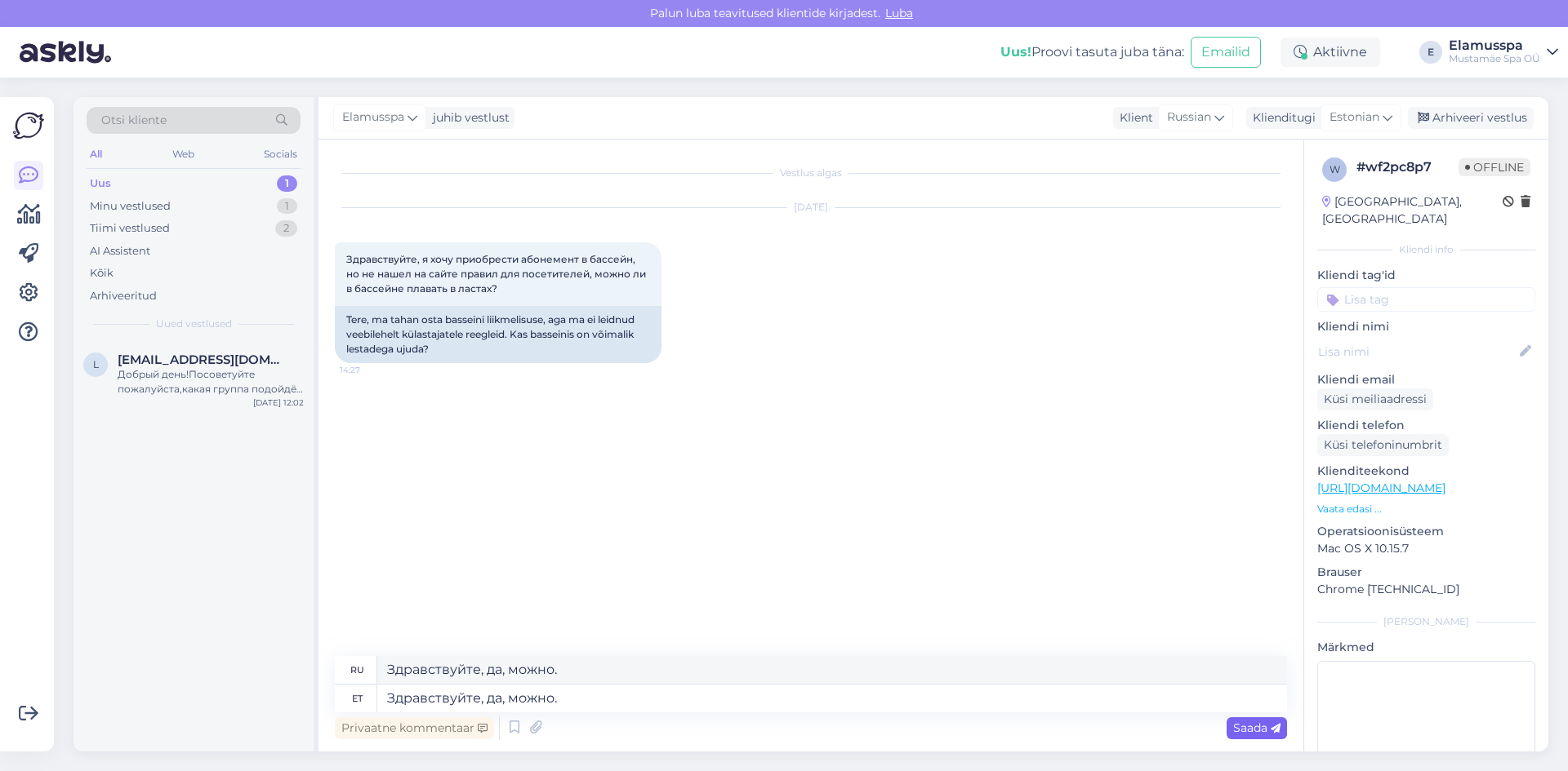
click at [1241, 735] on span "Saada" at bounding box center [1257, 728] width 47 height 15
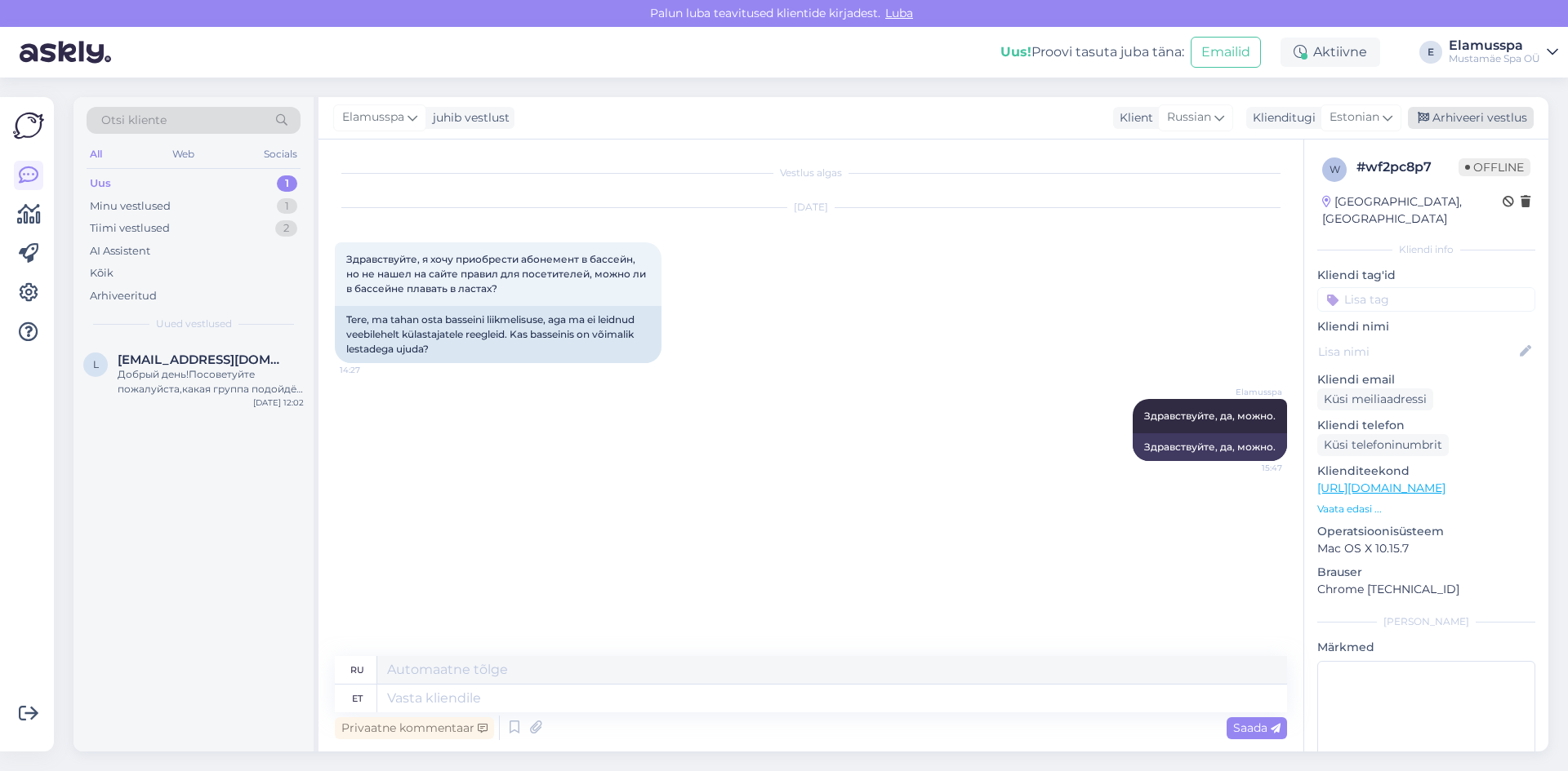
click at [1434, 117] on div "Arhiveeri vestlus" at bounding box center [1470, 118] width 125 height 22
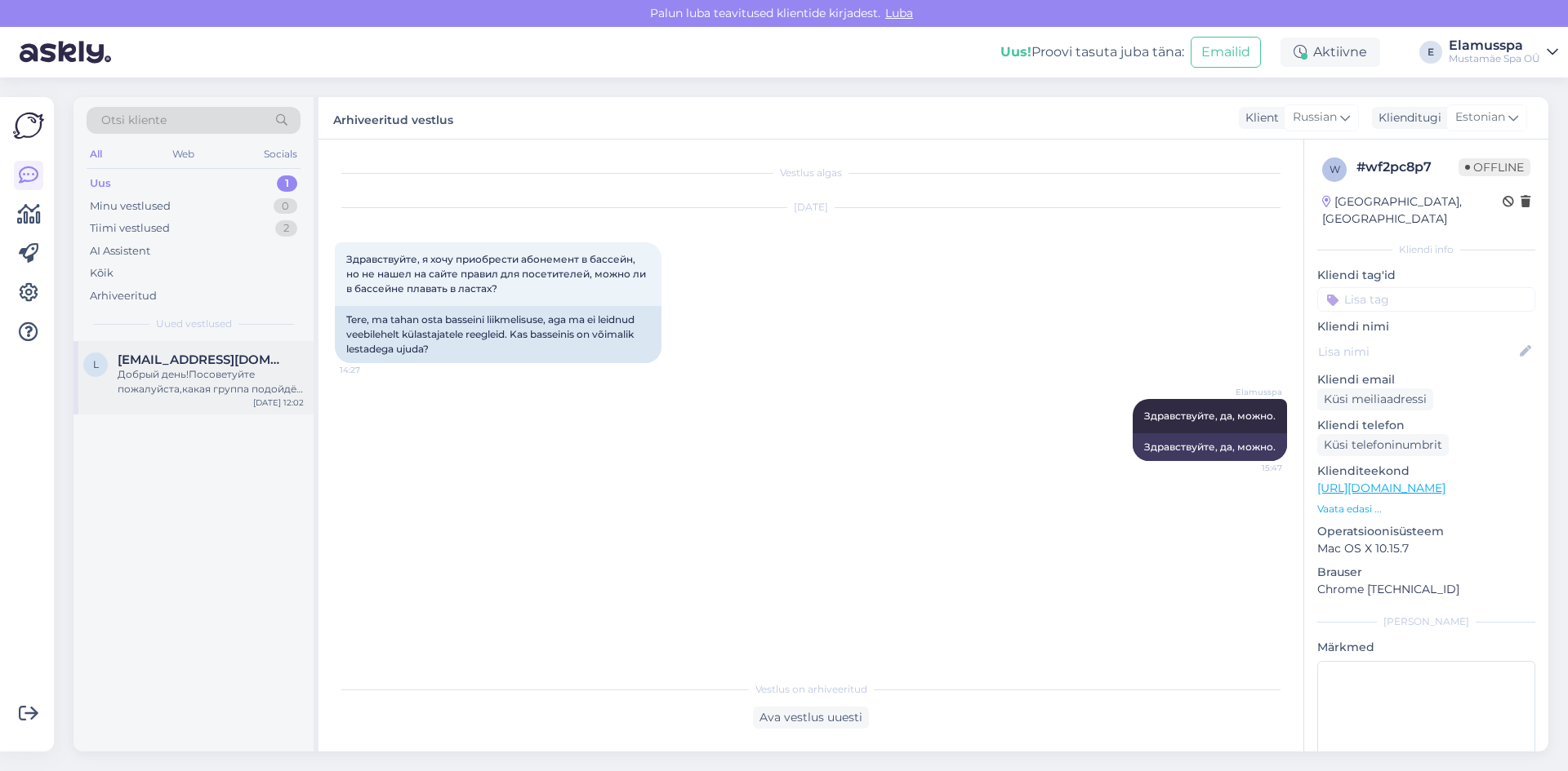
click at [144, 381] on div "Добрый день!Посоветуйте пожалуйста,какая группа подойдёт ,артроз 3 степени для …" at bounding box center [211, 382] width 186 height 30
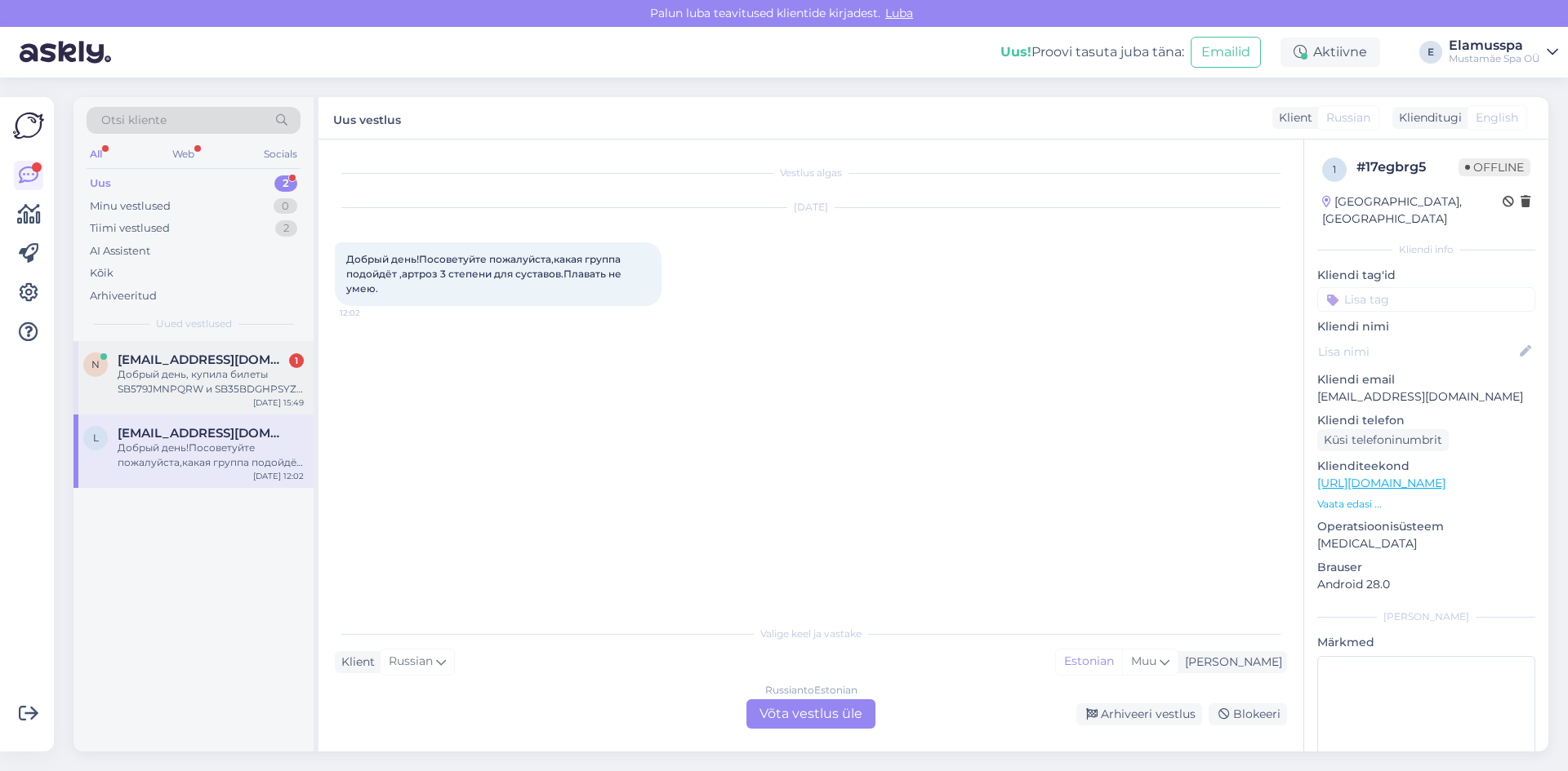
click at [191, 373] on div "Добрый день, купила билеты SB579JMNPQRW и SB35BDGHPSYZ через sbebby в спа, к со…" at bounding box center [211, 382] width 186 height 30
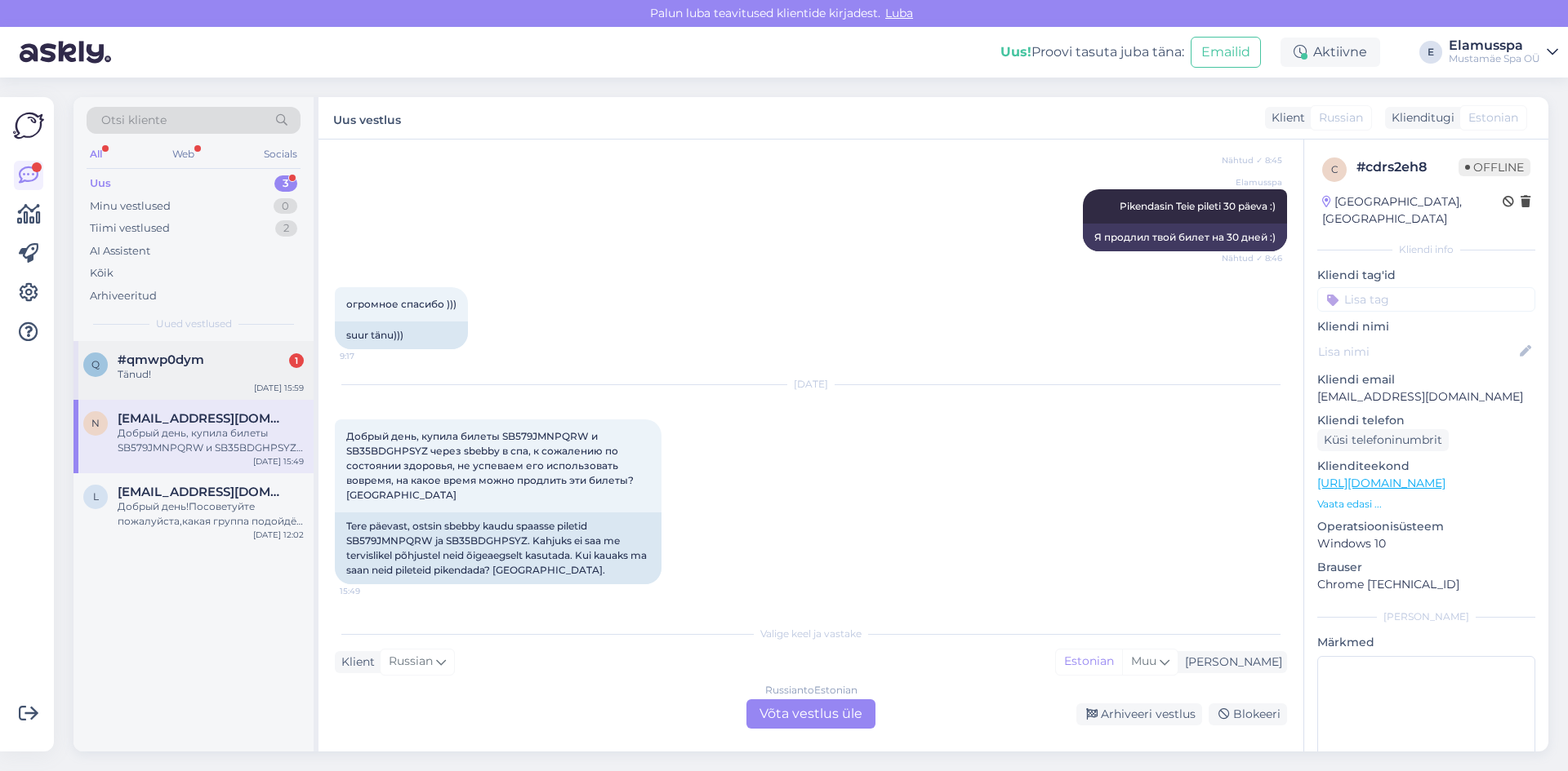
click at [184, 369] on div "Tänud!" at bounding box center [211, 374] width 186 height 15
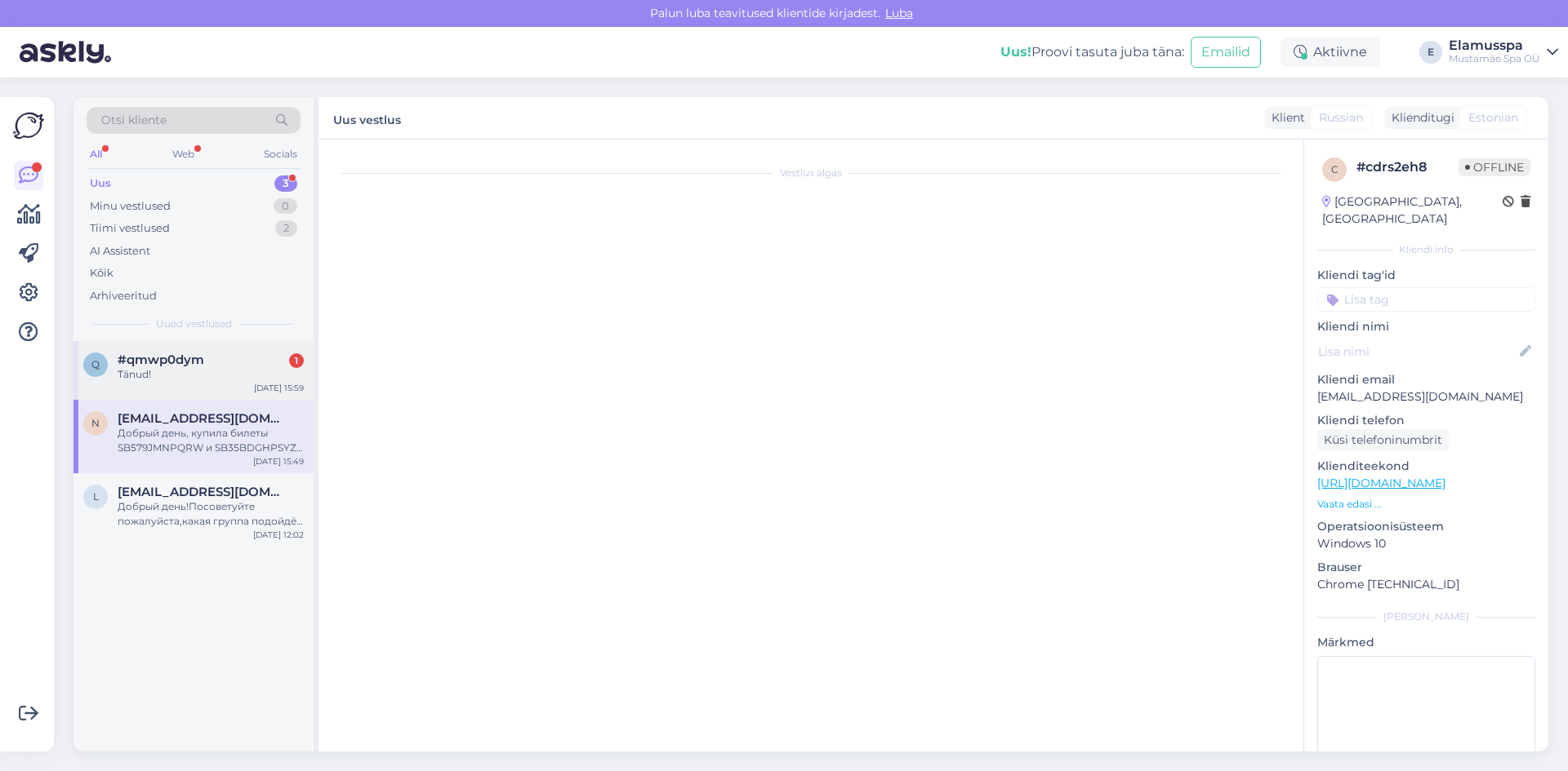
scroll to position [92, 0]
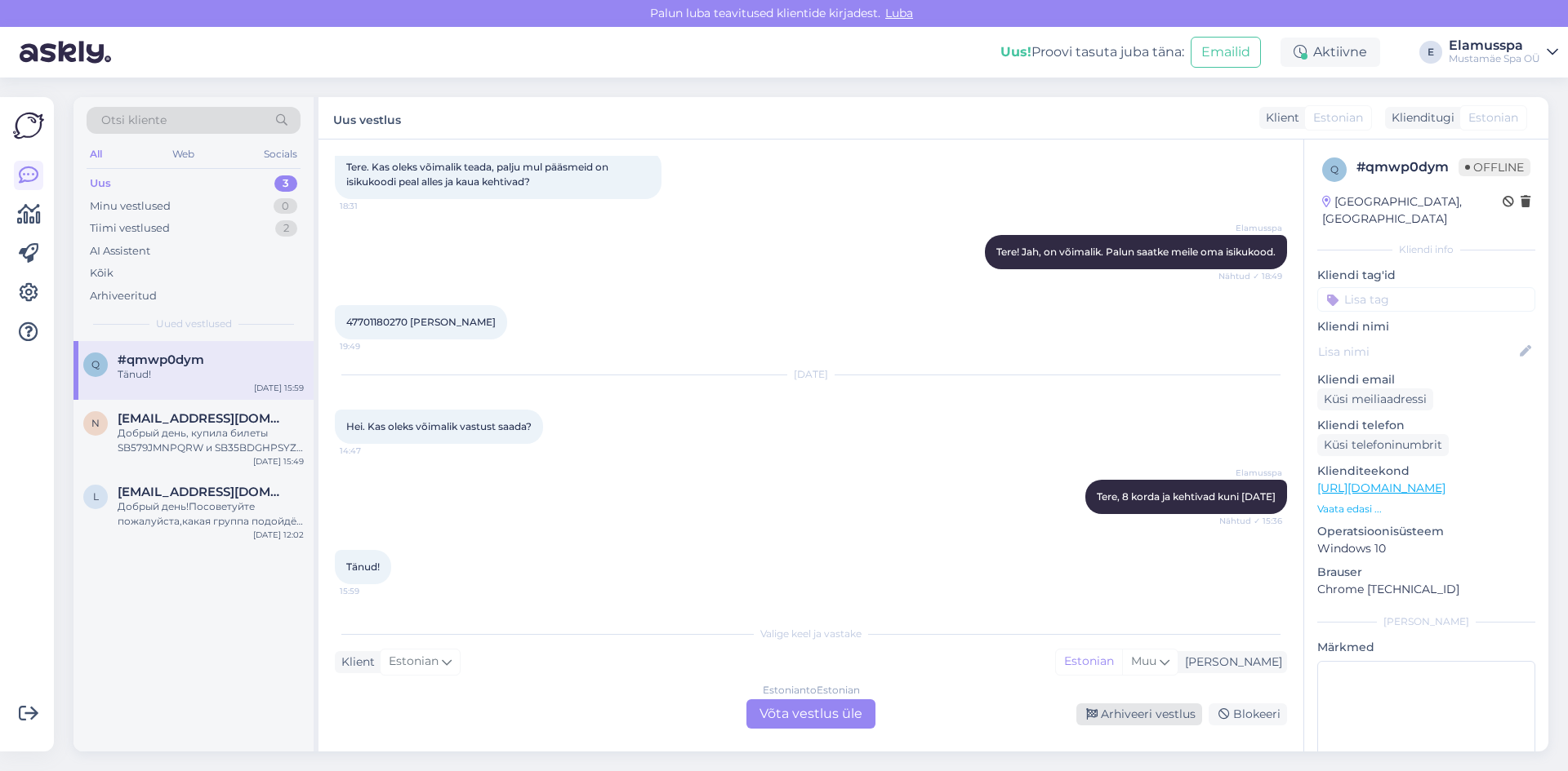
click at [1148, 719] on div "Arhiveeri vestlus" at bounding box center [1139, 714] width 125 height 22
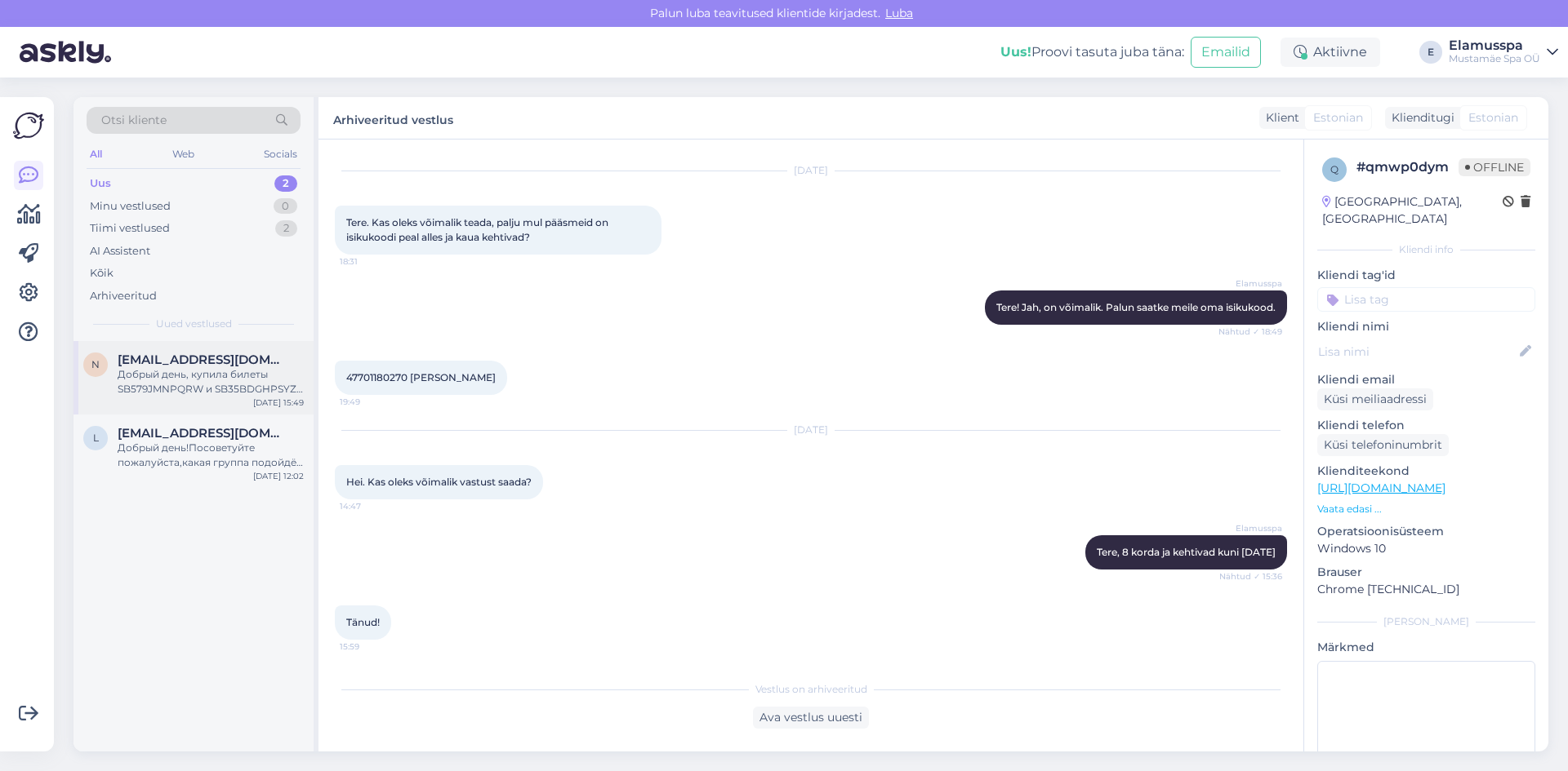
click at [204, 386] on div "Добрый день, купила билеты SB579JMNPQRW и SB35BDGHPSYZ через sbebby в спа, к со…" at bounding box center [211, 382] width 186 height 30
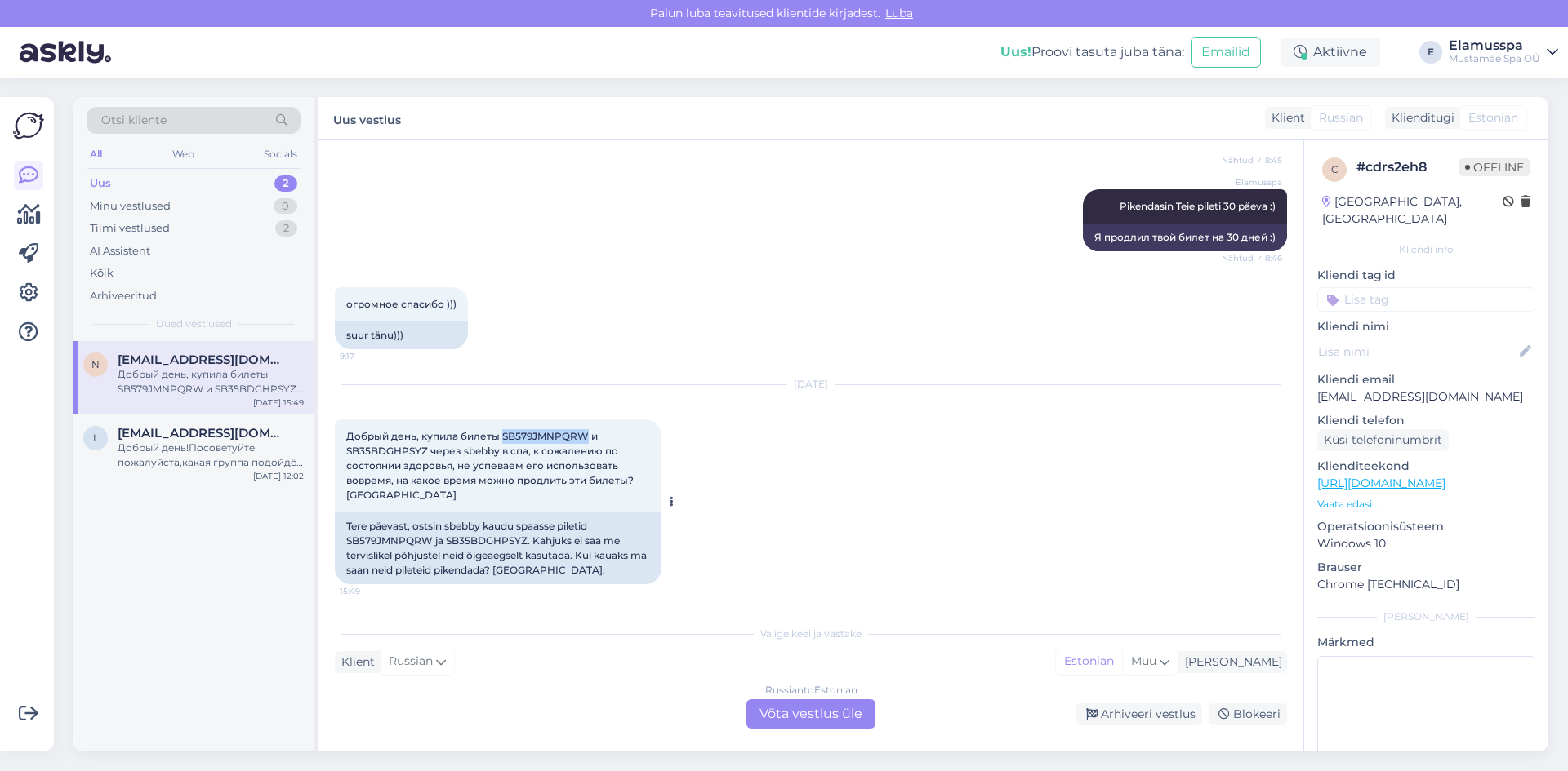
drag, startPoint x: 502, startPoint y: 437, endPoint x: 587, endPoint y: 440, distance: 85.1
click at [587, 440] on span "Добрый день, купила билеты SB579JMNPQRW и SB35BDGHPSYZ через sbebby в спа, к со…" at bounding box center [492, 465] width 290 height 71
copy span "SB579JMNPQRW"
drag, startPoint x: 427, startPoint y: 451, endPoint x: 340, endPoint y: 453, distance: 87.0
click at [340, 453] on div "Добрый день, купила билеты SB579JMNPQRW и SB35BDGHPSYZ через sbebby в спа, к со…" at bounding box center [497, 466] width 326 height 93
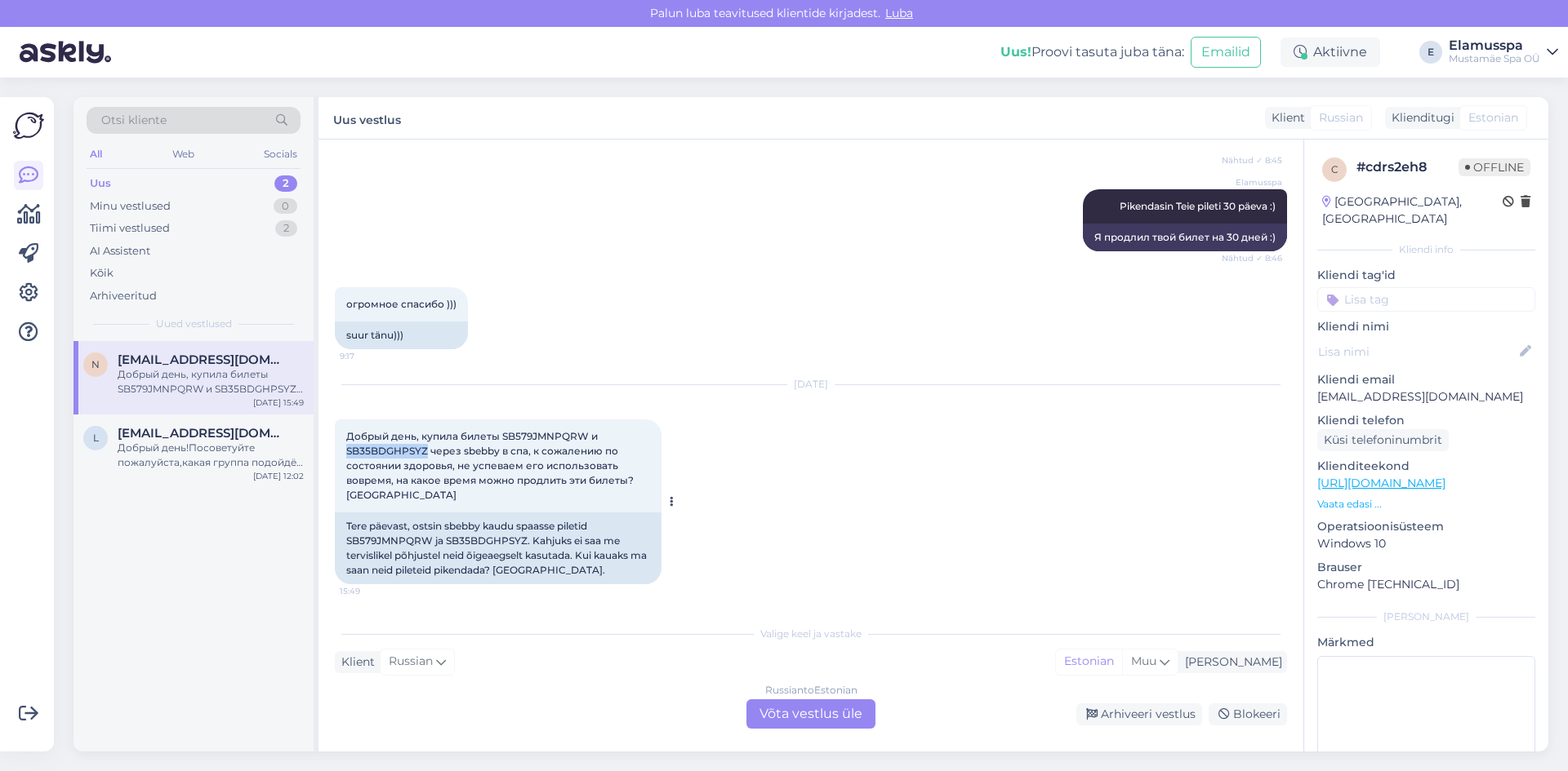
copy span "SB35BDGHPSYZ"
click at [773, 713] on div "Russian to Estonian Võta vestlus üle" at bounding box center [810, 714] width 129 height 30
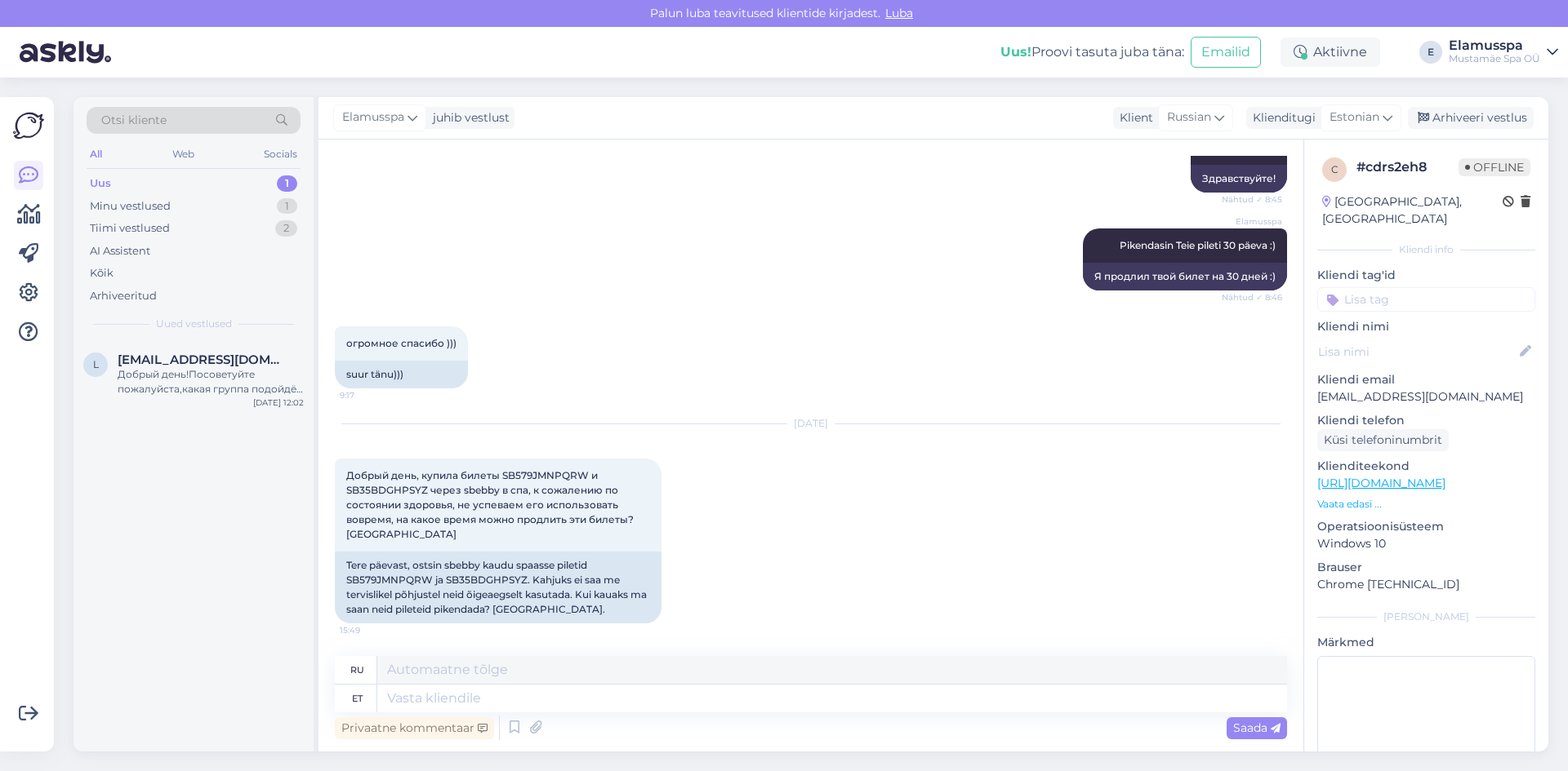
click at [659, 712] on div "Privaatne kommentaar Saada" at bounding box center [810, 727] width 952 height 31
click at [591, 711] on textarea at bounding box center [832, 699] width 910 height 28
type textarea "Здравствуйте,"
type textarea "Привет,"
type textarea "Здравствуйте, продлил"
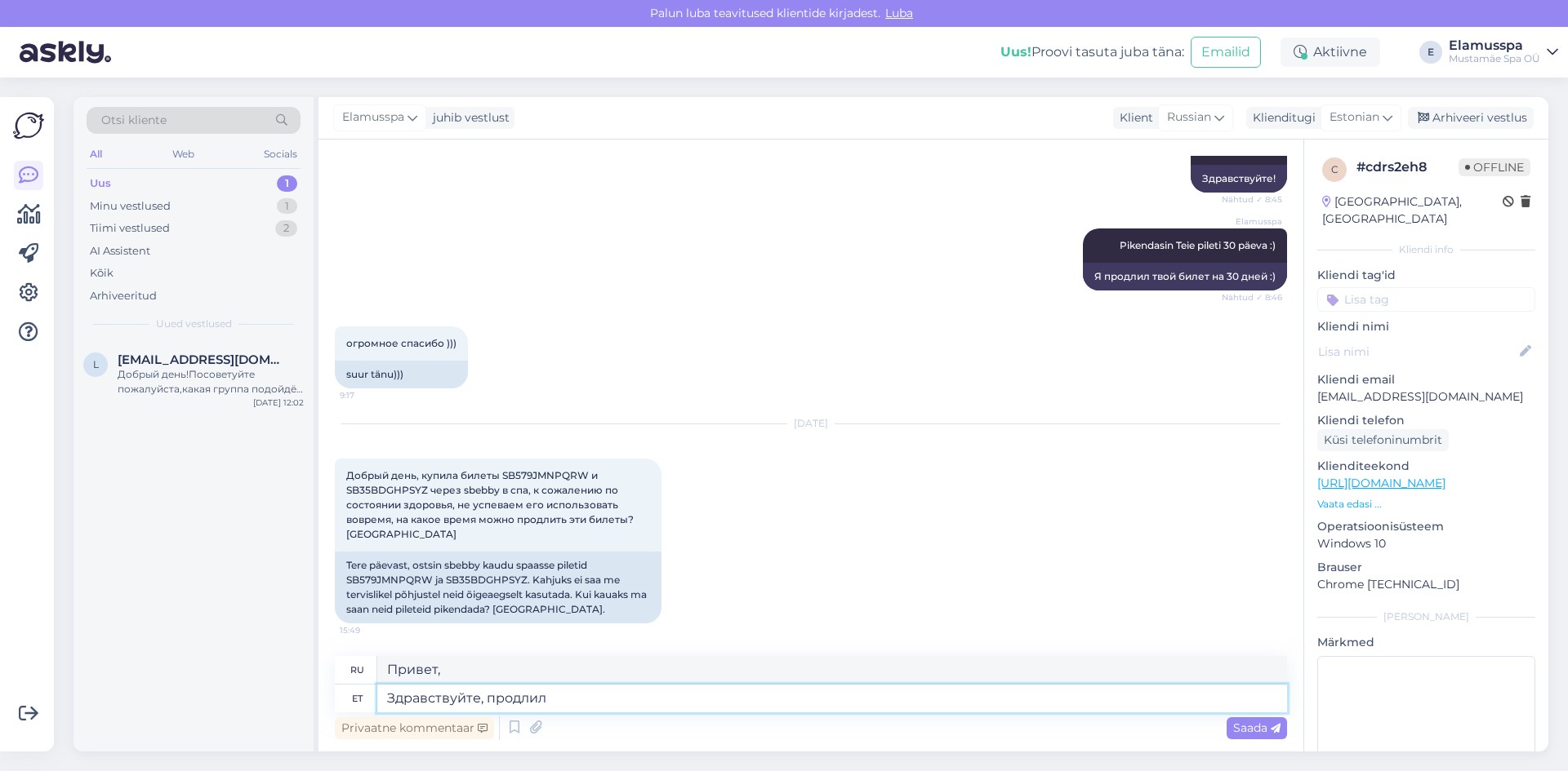
type textarea "Здравствуйте, продлил"
type textarea "Здравствуйте, продлил на 3"
type textarea "Здравствуйте, продлил на"
type textarea "Здравствуйте, продлил на 3 м"
type textarea "Здравствуйте, продлил на 3"
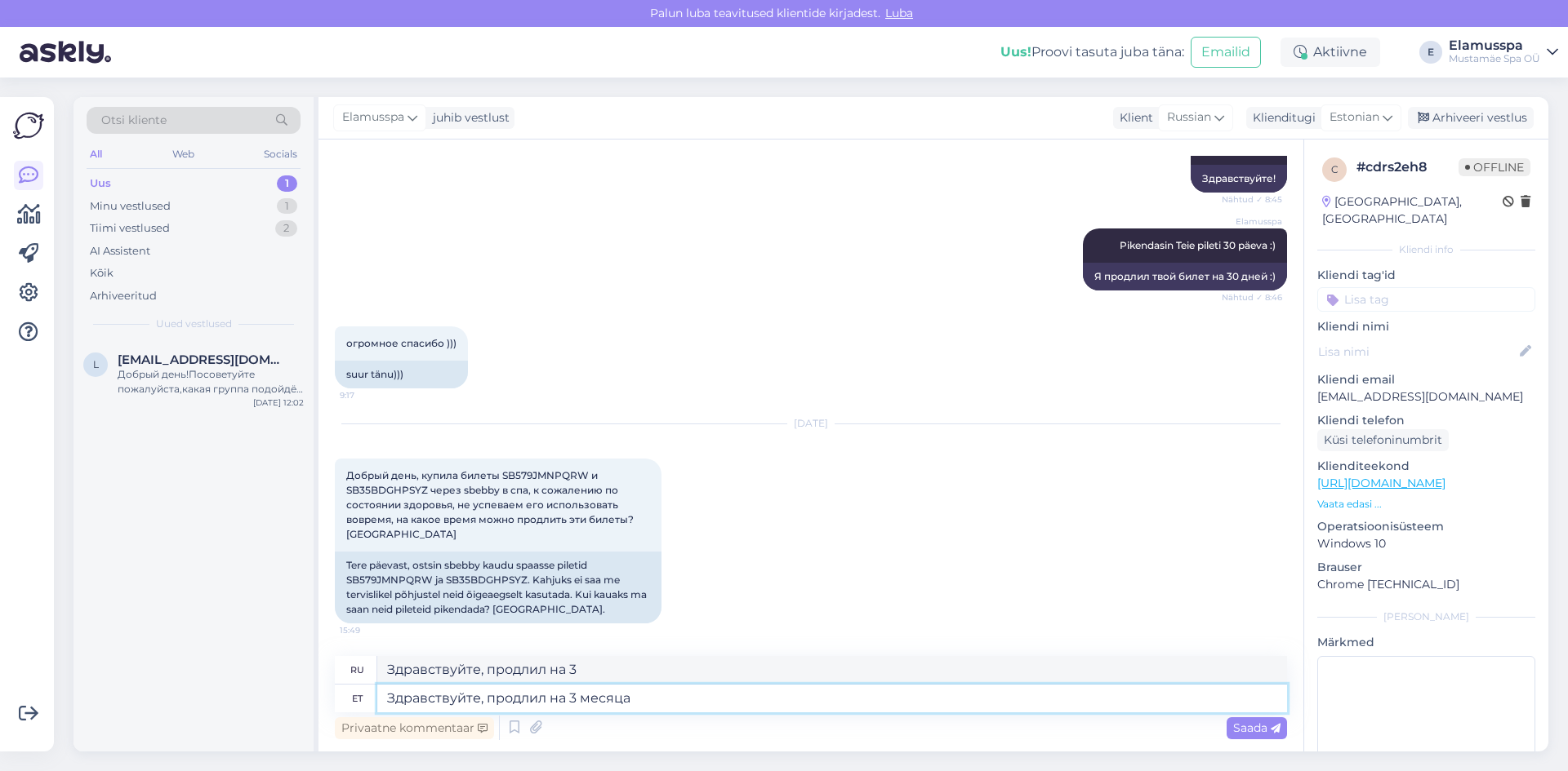
type textarea "Здравствуйте, продлил на 3 месяца."
click at [1268, 722] on span "Saada" at bounding box center [1257, 728] width 47 height 15
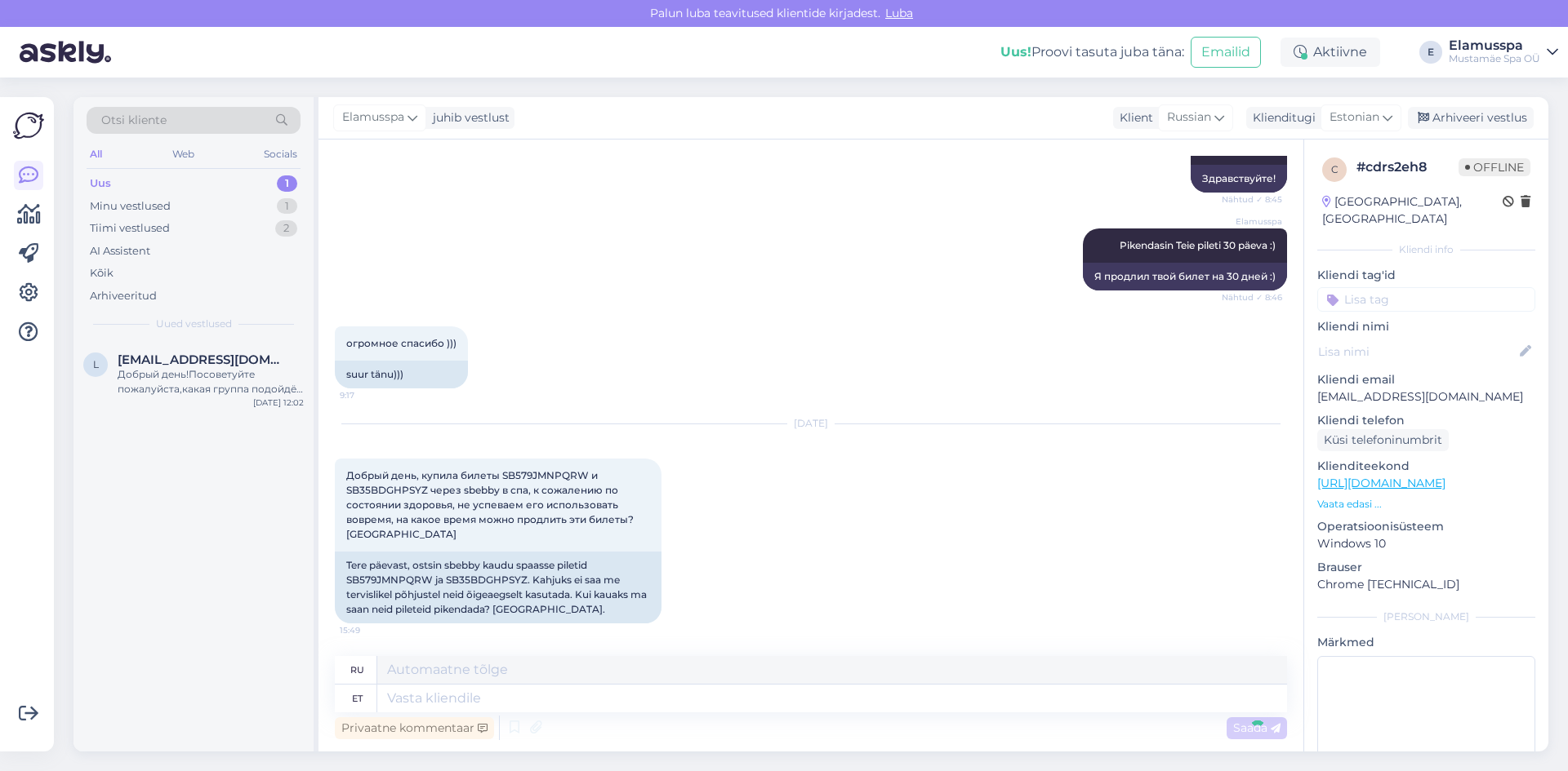
scroll to position [381, 0]
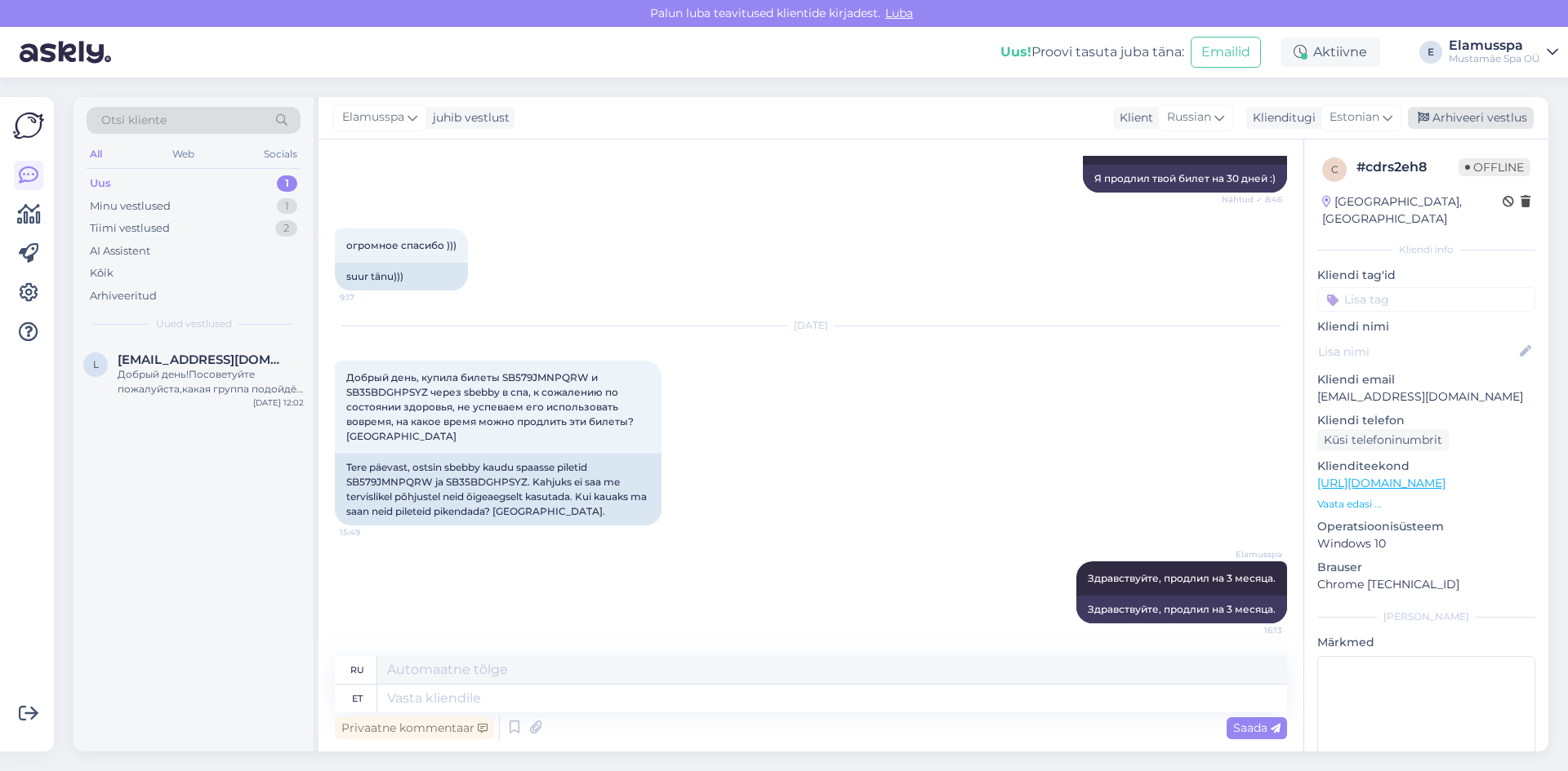
click at [1491, 113] on div "Arhiveeri vestlus" at bounding box center [1470, 118] width 125 height 22
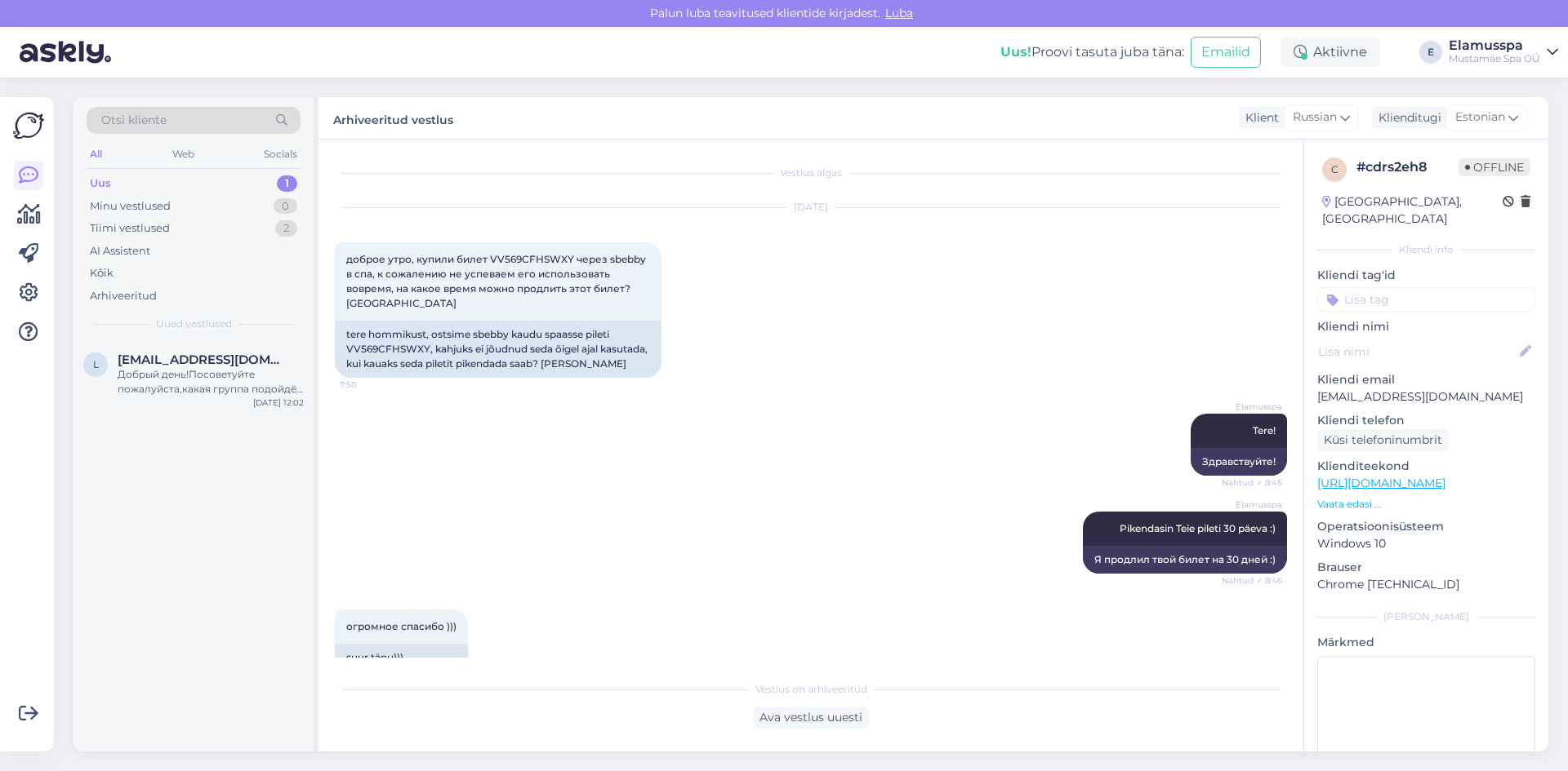
scroll to position [365, 0]
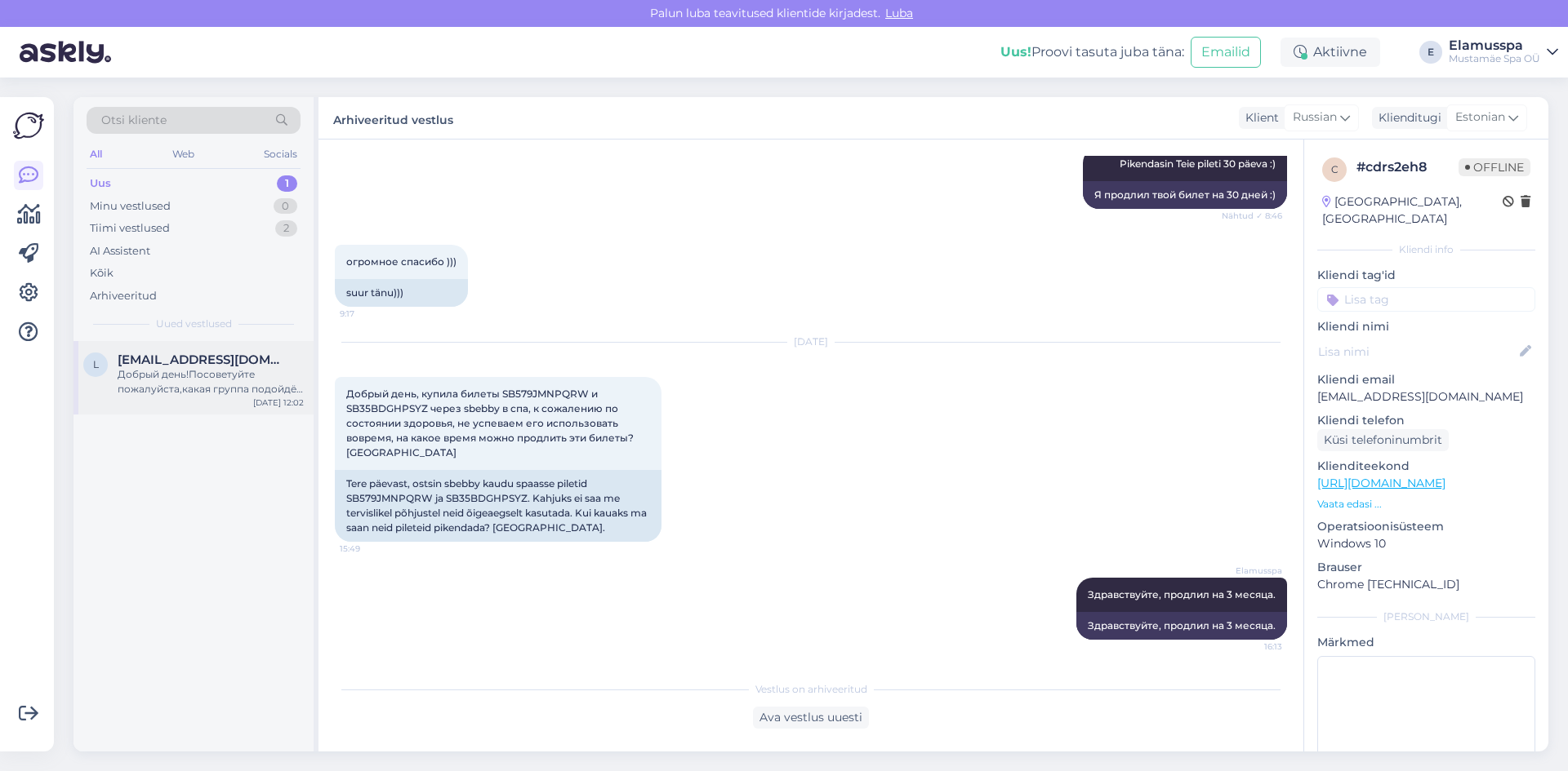
click at [246, 378] on div "Добрый день!Посоветуйте пожалуйста,какая группа подойдёт ,артроз 3 степени для …" at bounding box center [211, 382] width 186 height 30
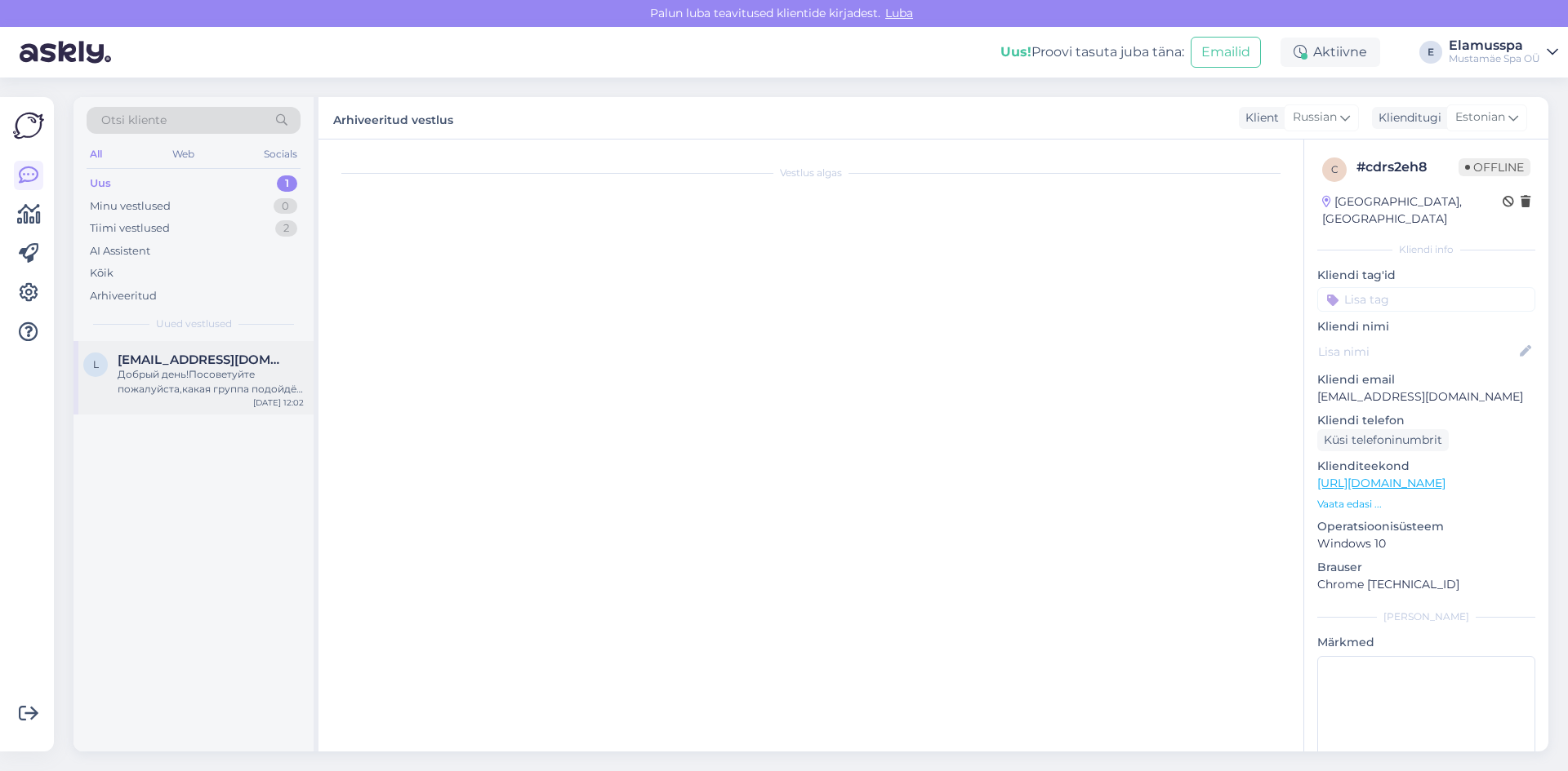
scroll to position [0, 0]
